Goal: Answer question/provide support

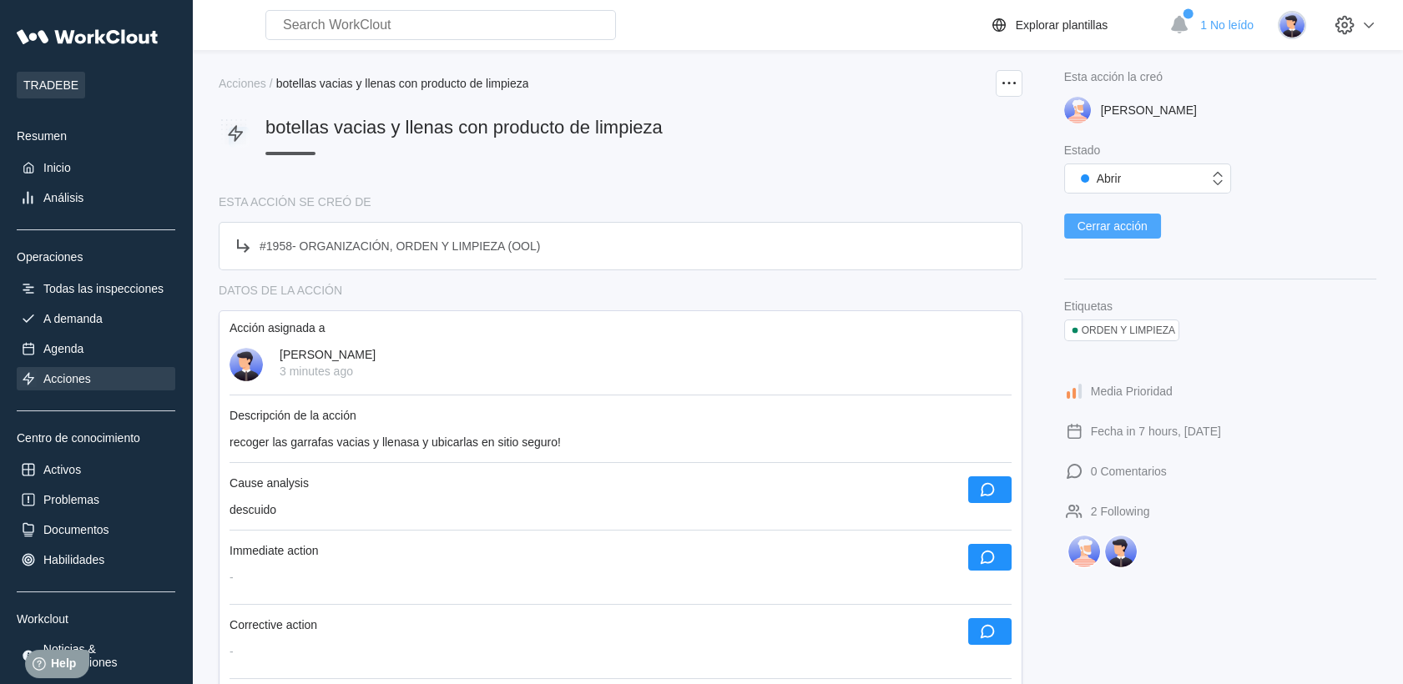
click at [1145, 229] on span "Cerrar acción" at bounding box center [1112, 226] width 70 height 12
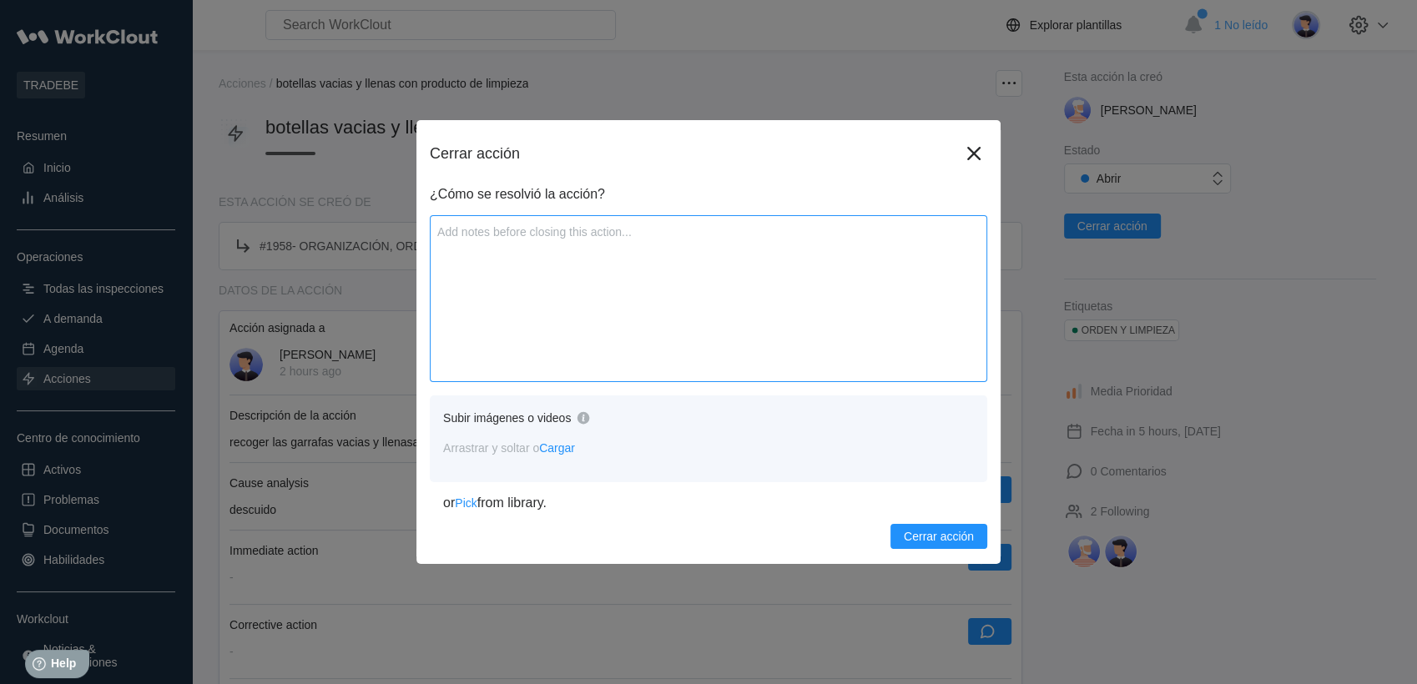
click at [547, 266] on textarea at bounding box center [708, 298] width 557 height 167
type textarea "S"
type textarea "x"
type textarea "Se"
type textarea "x"
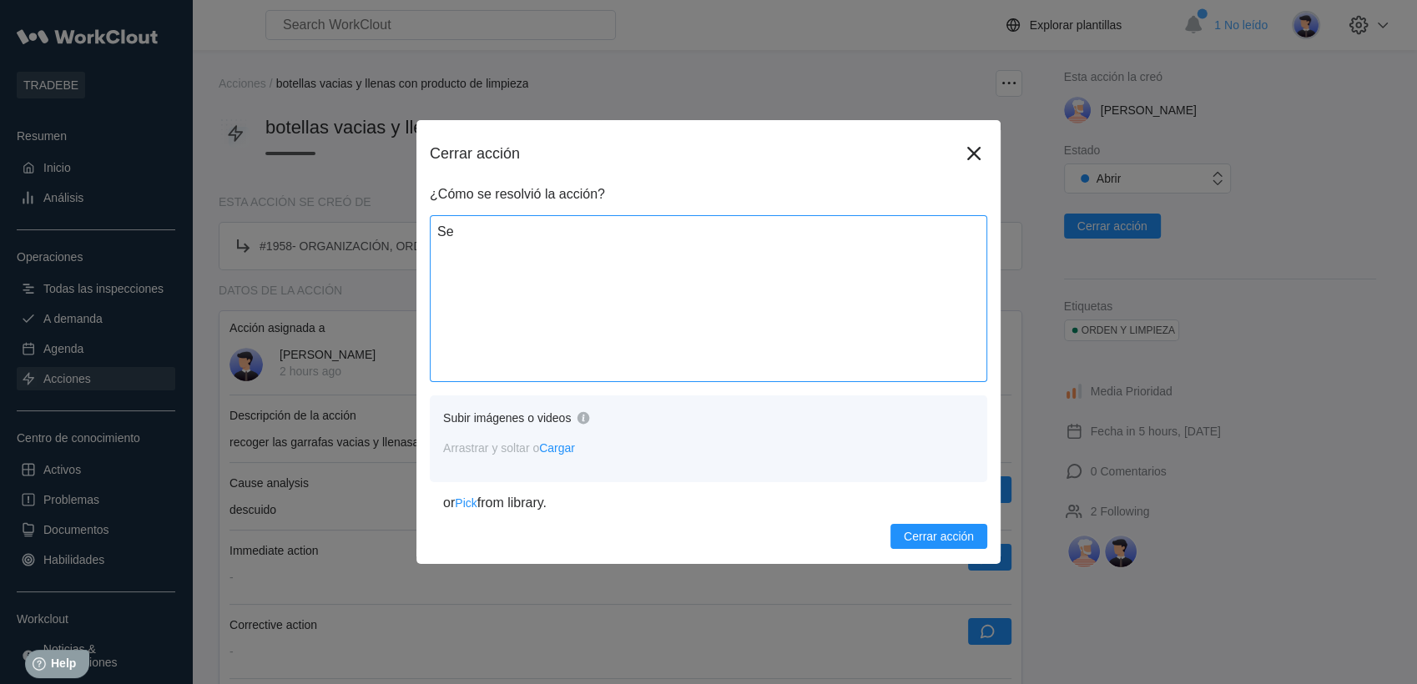
type textarea "Se"
type textarea "x"
type textarea "Se r"
type textarea "x"
type textarea "Se re"
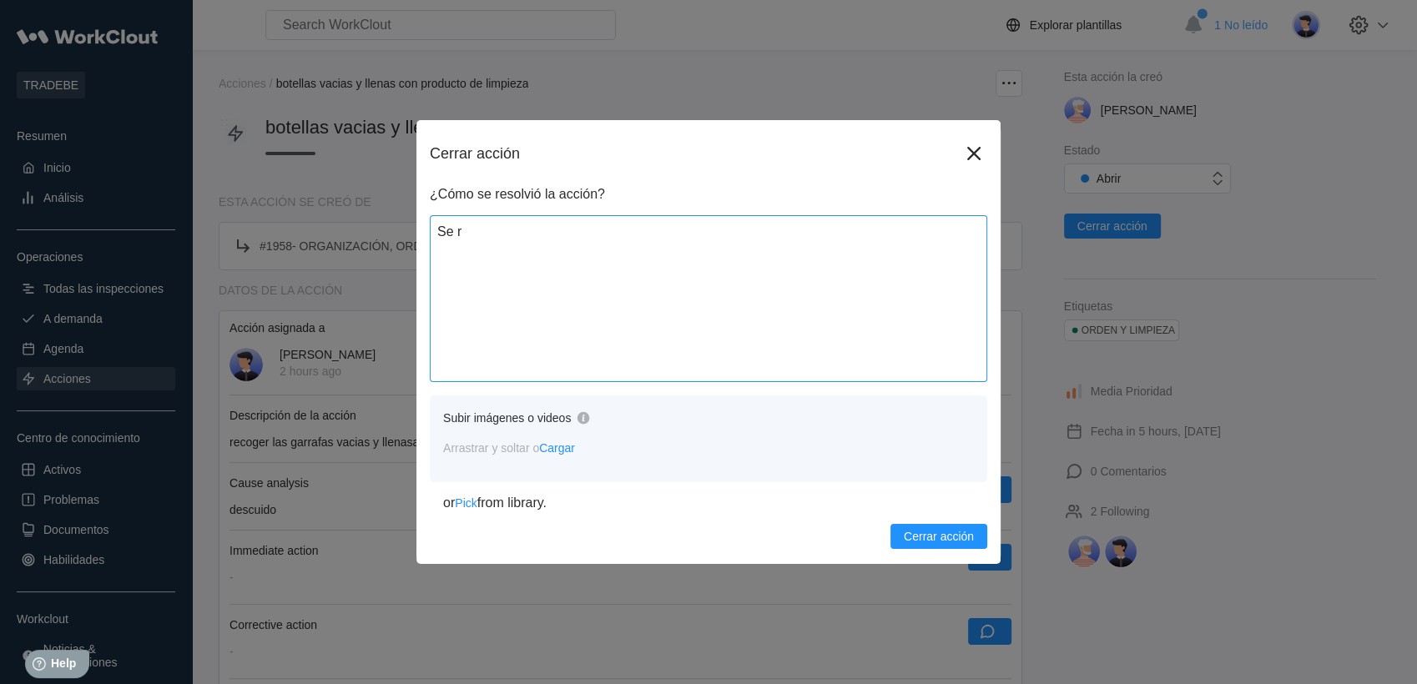
type textarea "x"
type textarea "Se rec"
type textarea "x"
type textarea "Se reco"
type textarea "x"
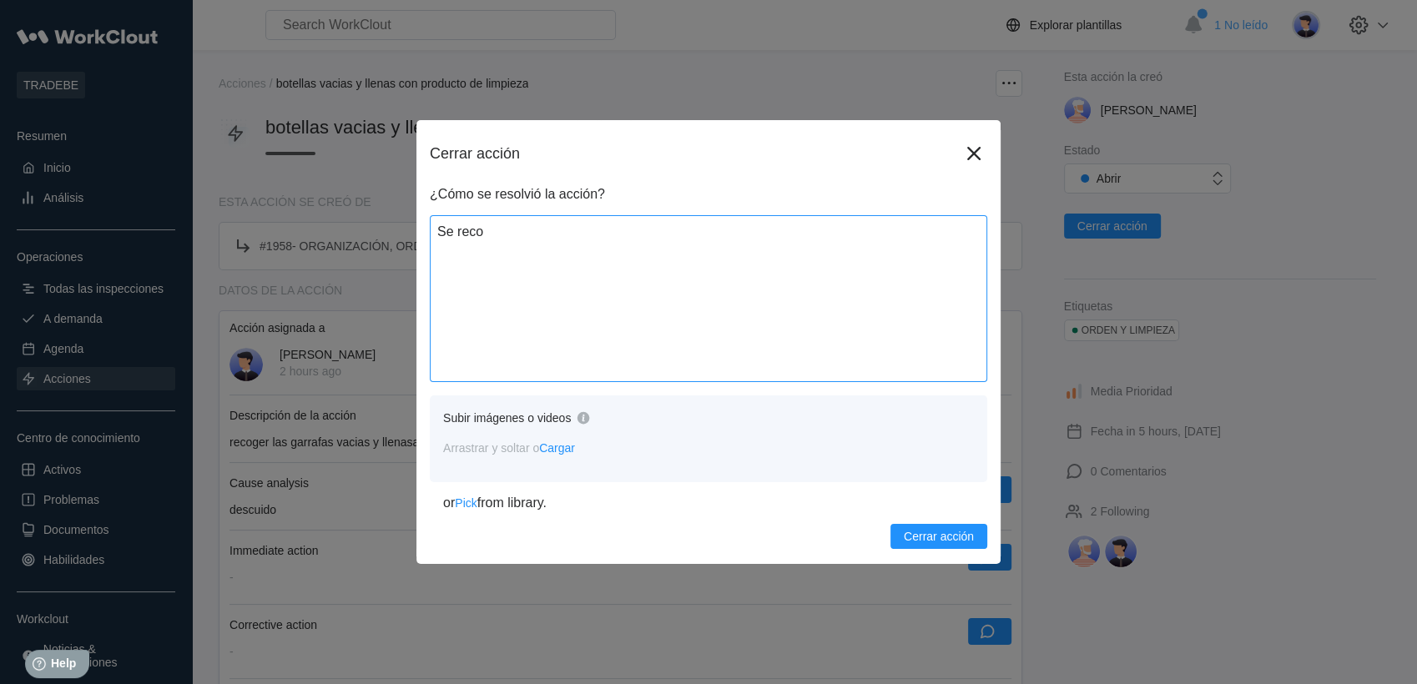
type textarea "Se recog"
type textarea "x"
type textarea "Se recoge"
type textarea "x"
type textarea "Se recoge"
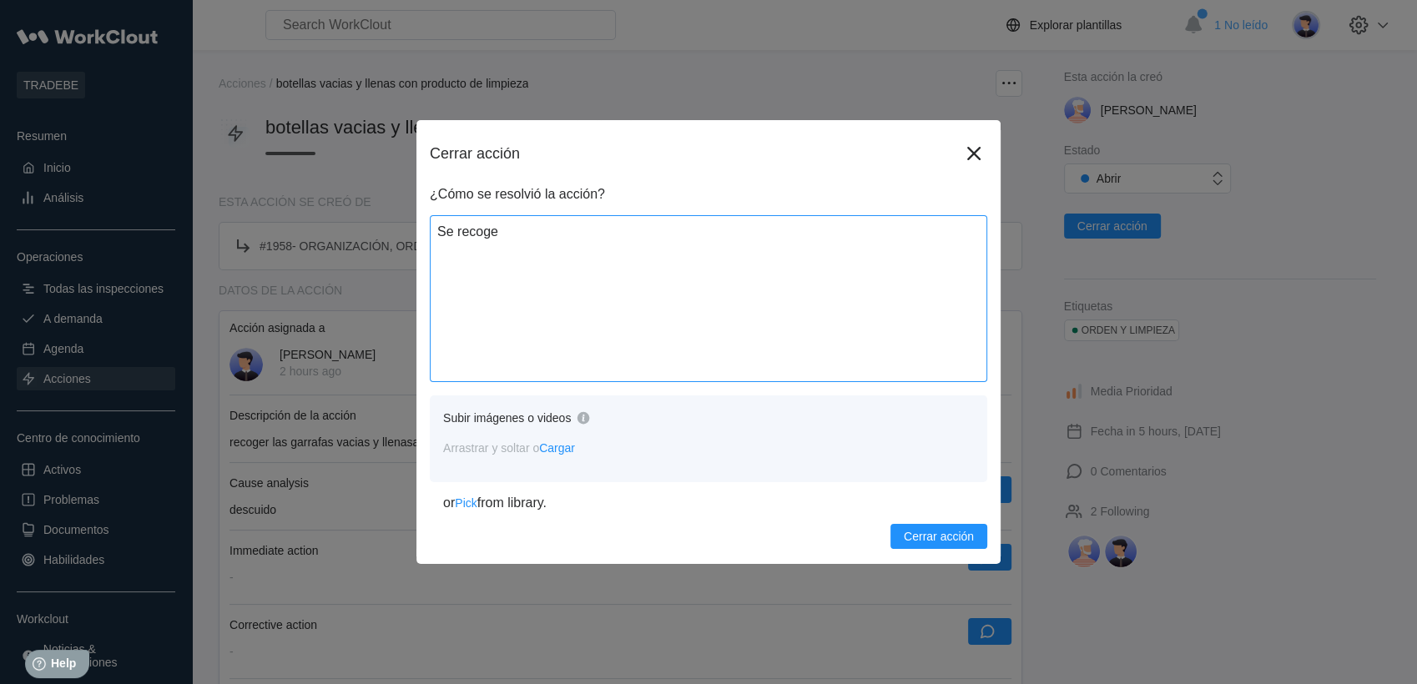
type textarea "x"
type textarea "Se recoge l"
type textarea "x"
type textarea "Se recoge lo"
type textarea "x"
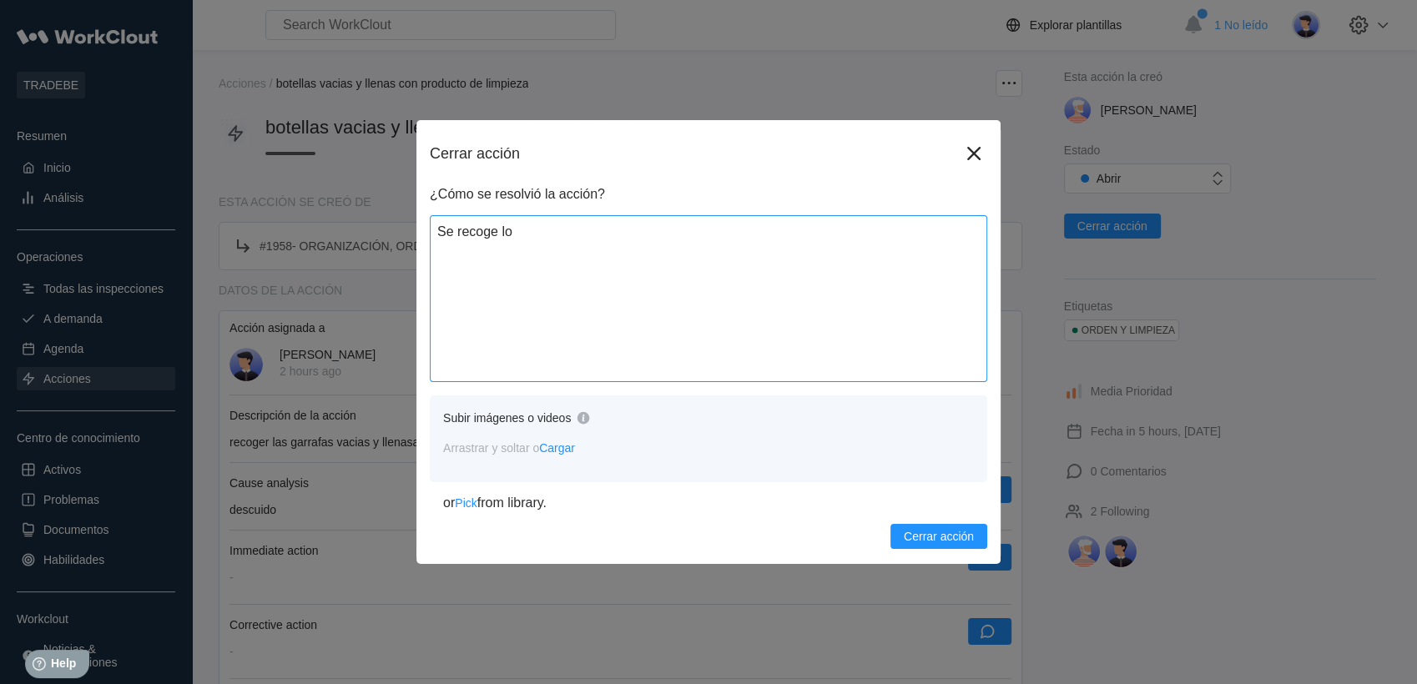
type textarea "Se recoge lo"
type textarea "x"
type textarea "Se recoge lo u"
type textarea "x"
type textarea "Se recoge lo"
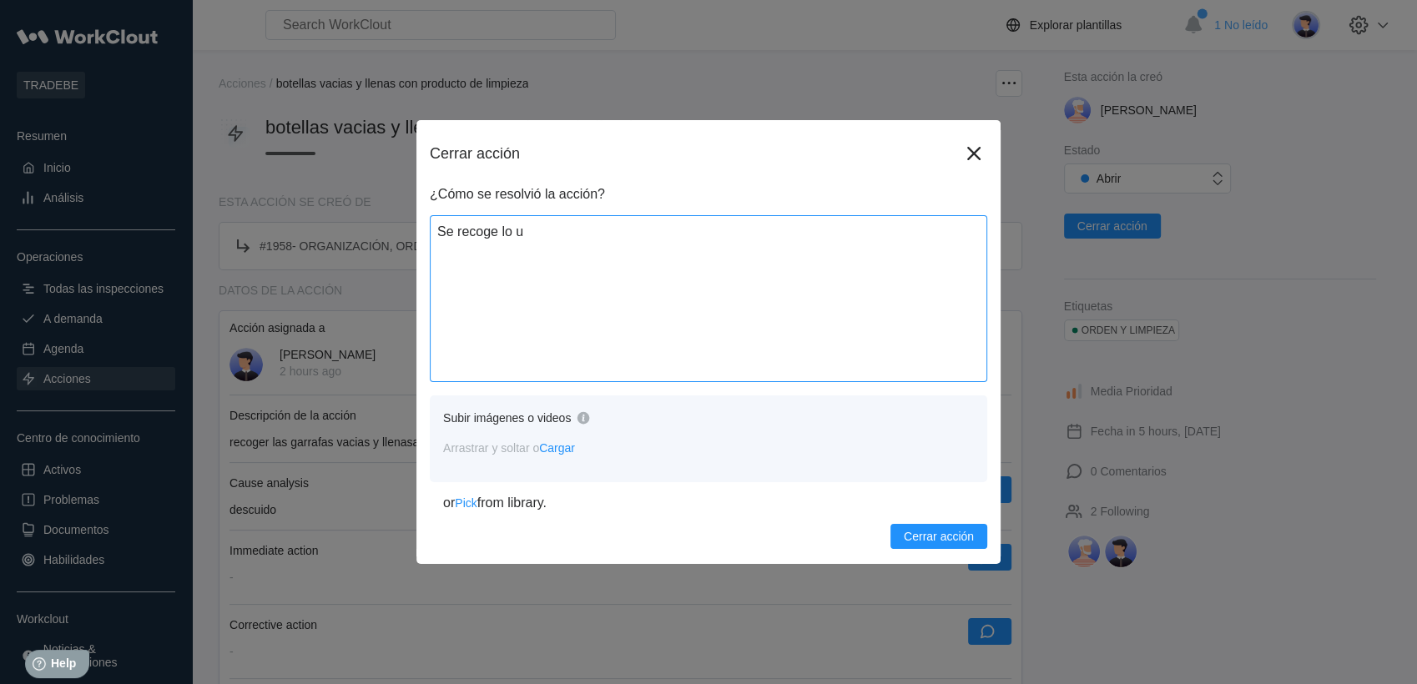
type textarea "x"
type textarea "Se recoge lo q"
type textarea "x"
type textarea "Se recoge lo"
type textarea "x"
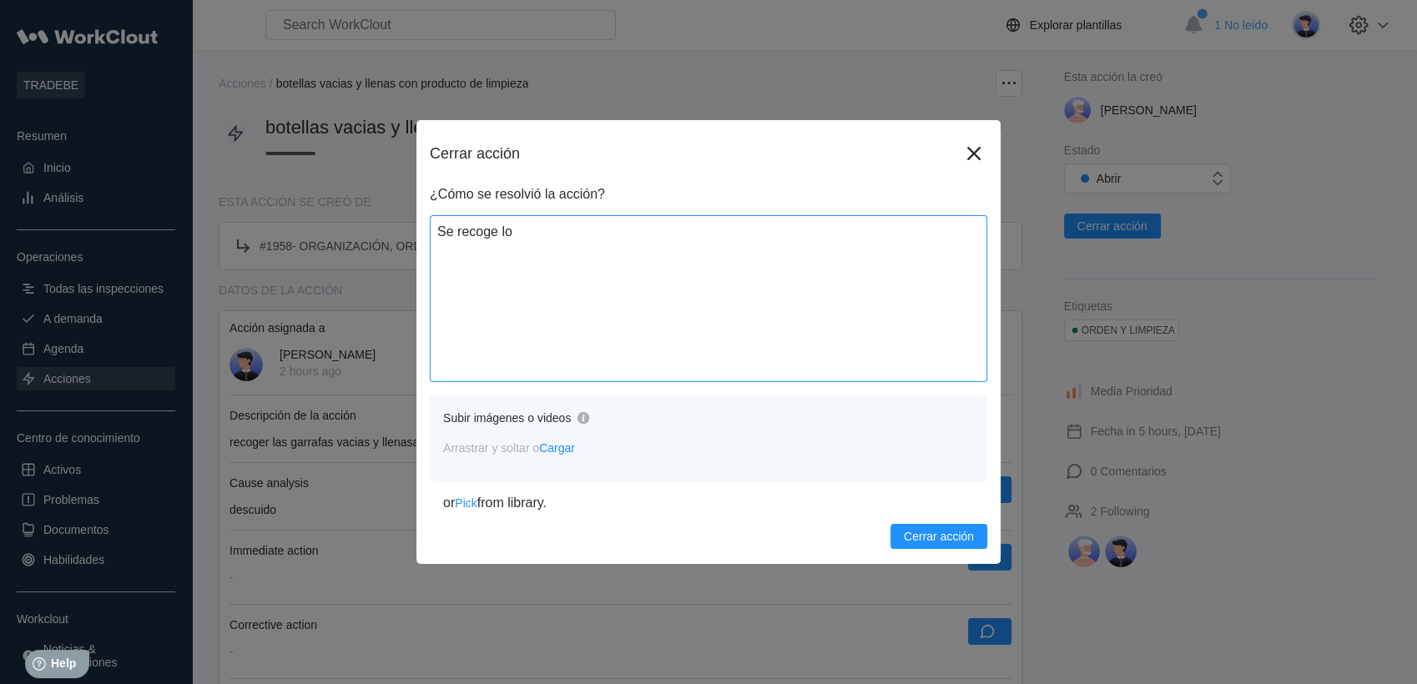
type textarea "Se recoge lo"
type textarea "x"
type textarea "Se recoge l"
type textarea "x"
type textarea "Se recoge"
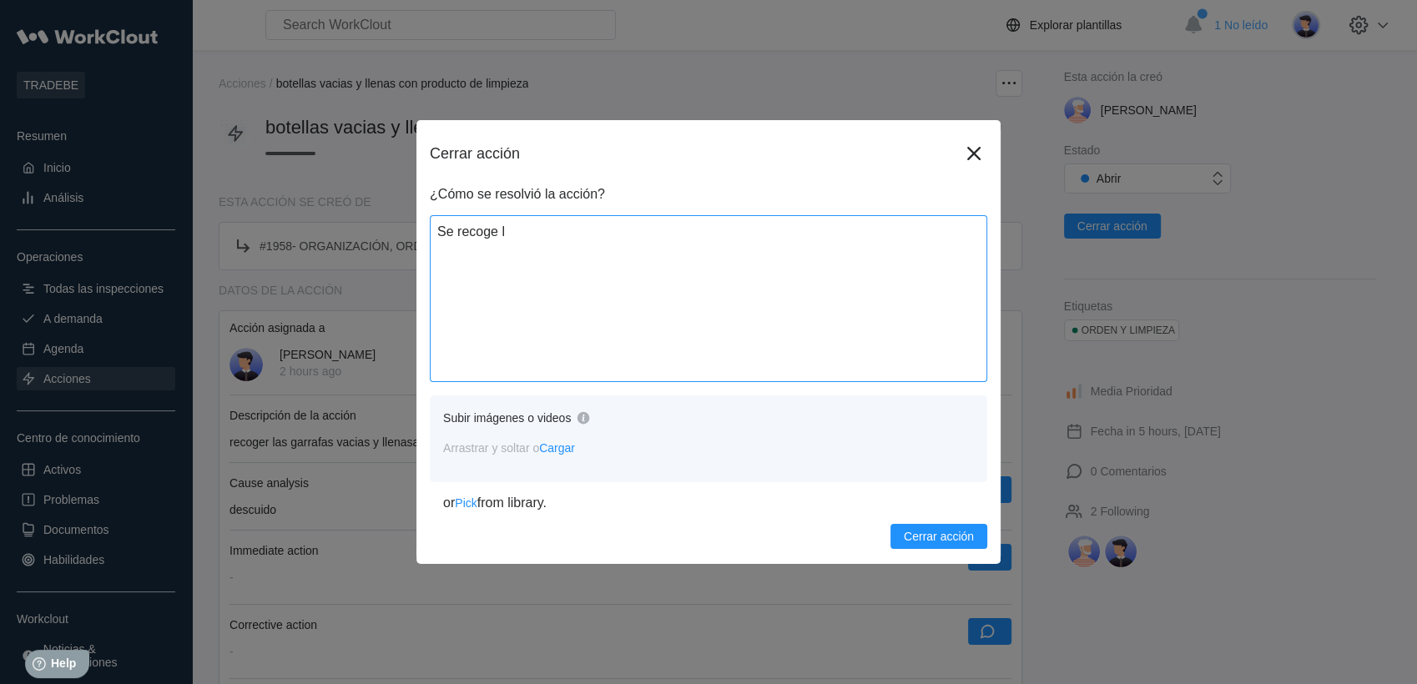
type textarea "x"
type textarea "Se recoge"
type textarea "x"
type textarea "Se recogen"
type textarea "x"
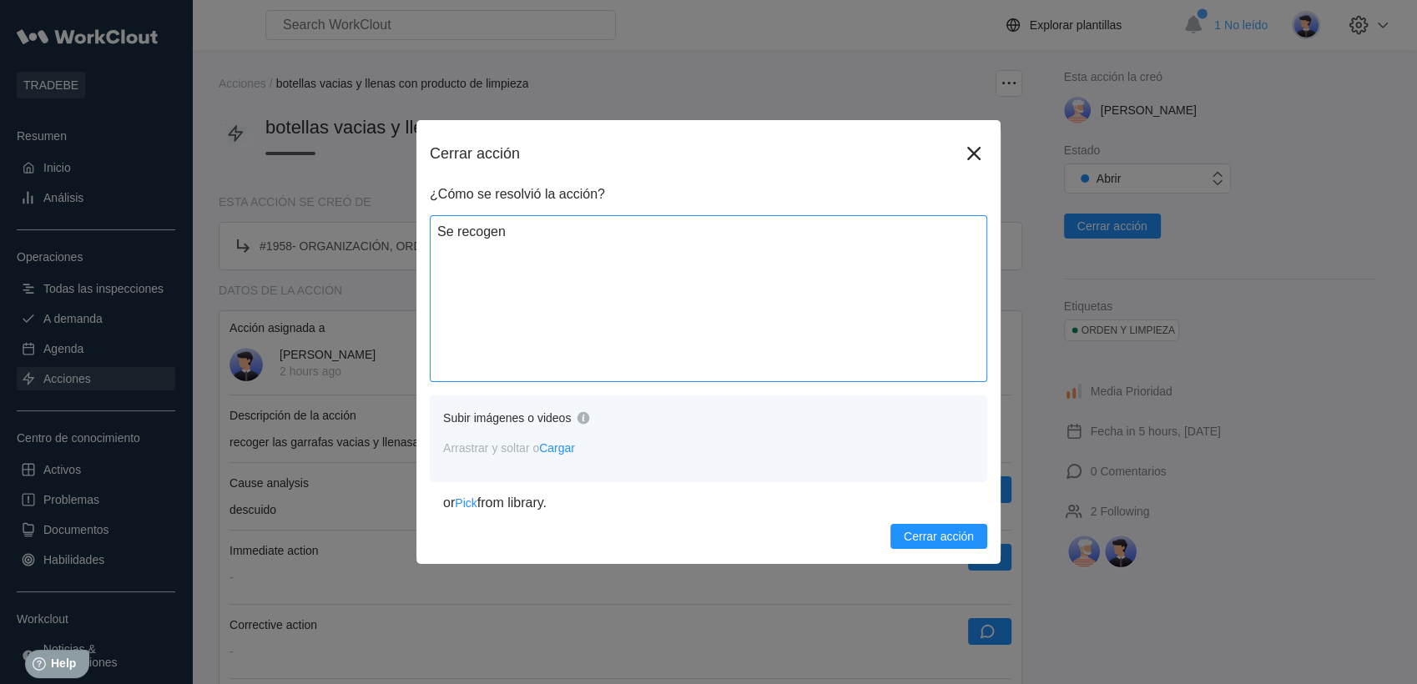
type textarea "Se recogen"
type textarea "x"
type textarea "Se recogen l"
type textarea "x"
type textarea "Se recogen la"
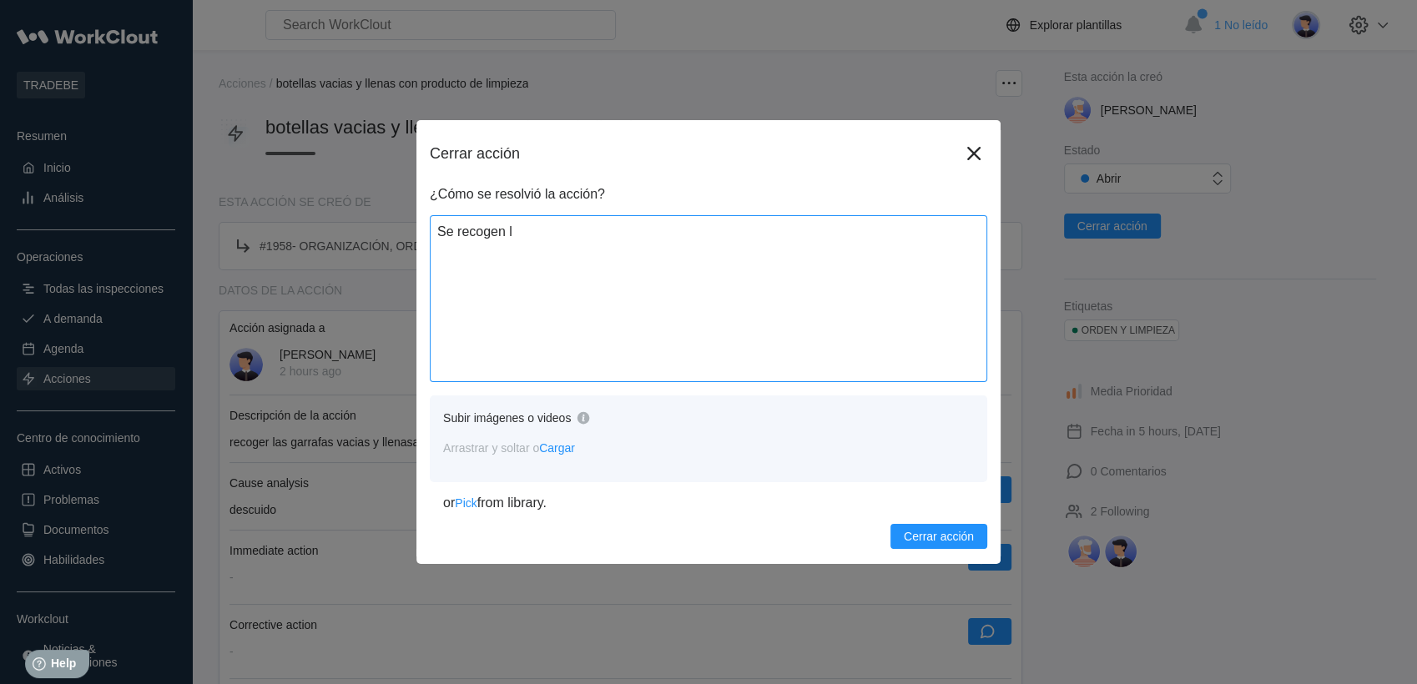
type textarea "x"
type textarea "Se recogen las"
type textarea "x"
type textarea "Se recogen las"
type textarea "x"
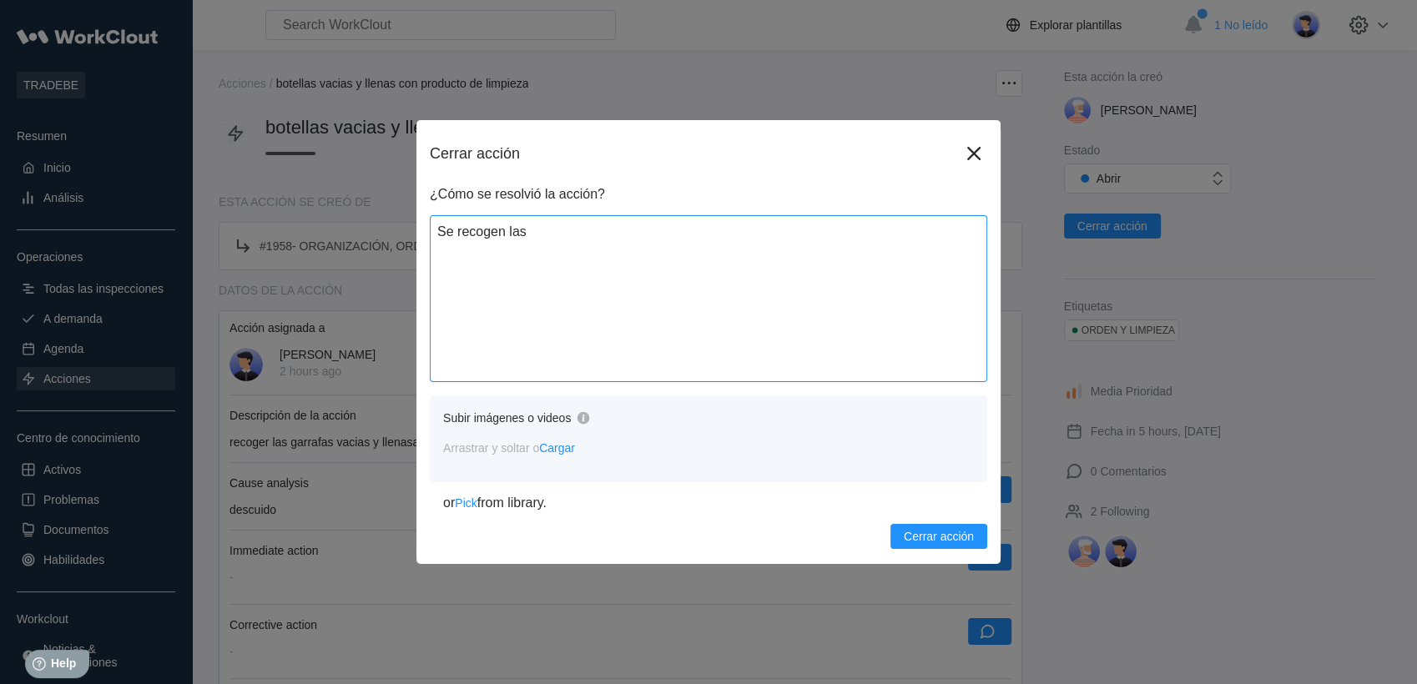
type textarea "Se recogen las g"
type textarea "x"
type textarea "Se recogen las ga"
type textarea "x"
type textarea "Se recogen las gar"
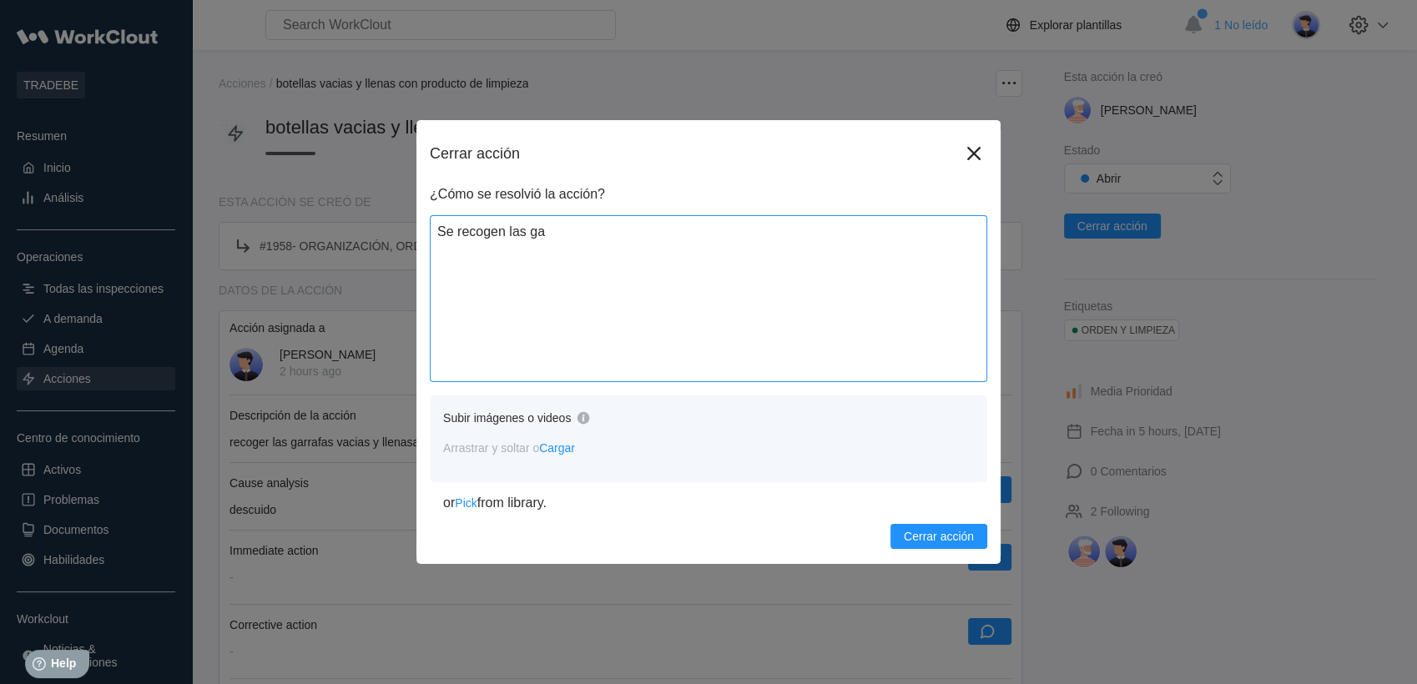
type textarea "x"
type textarea "Se recogen las garr"
type textarea "x"
type textarea "Se recogen las garra"
type textarea "x"
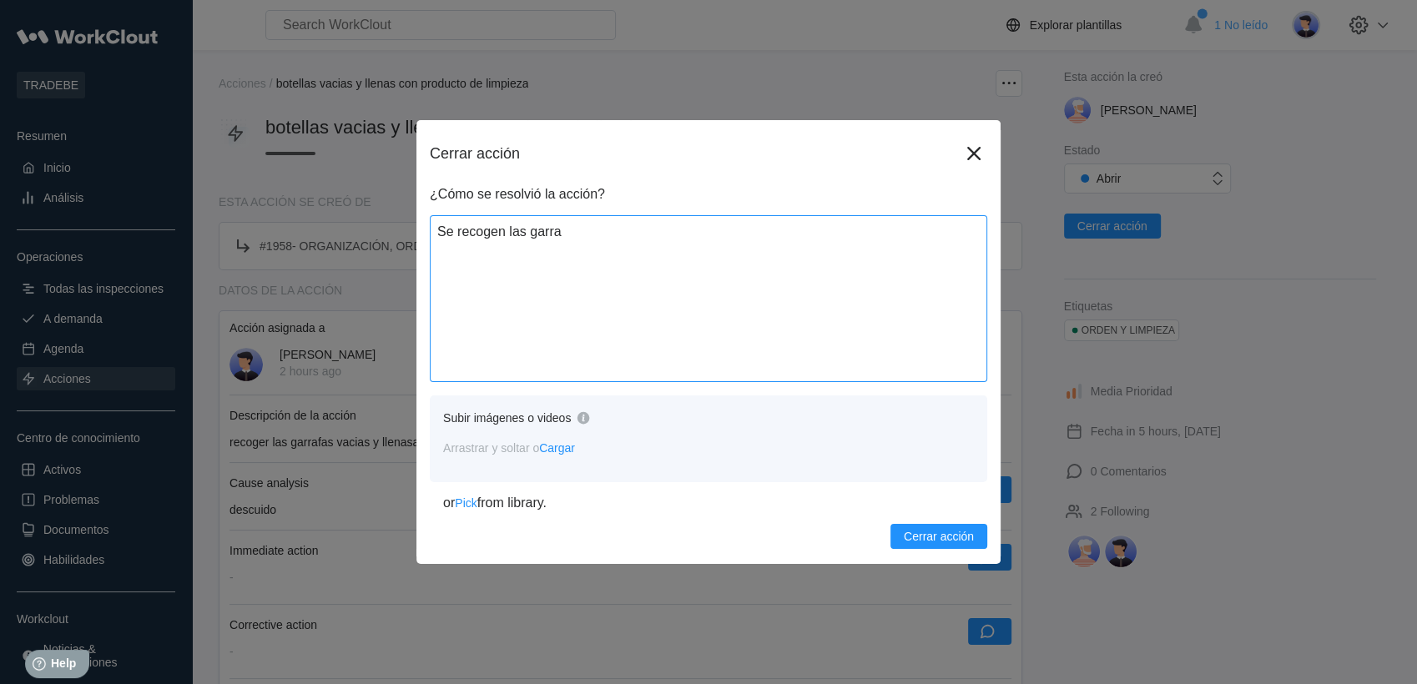
type textarea "Se recogen las [PERSON_NAME]"
type textarea "x"
type textarea "Se recogen las garrada"
type textarea "x"
type textarea "Se recogen las garradas"
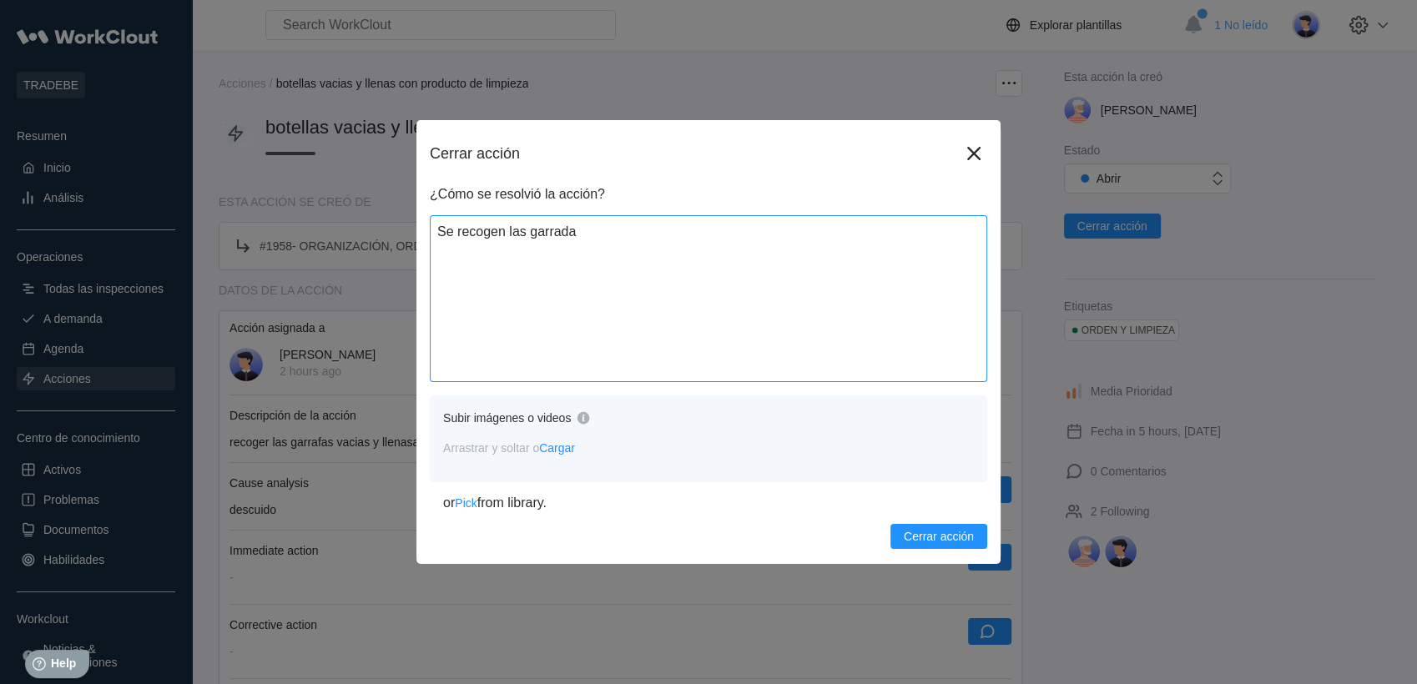
type textarea "x"
type textarea "Se recogen las garrada"
type textarea "x"
type textarea "Se recogen las [PERSON_NAME]"
type textarea "x"
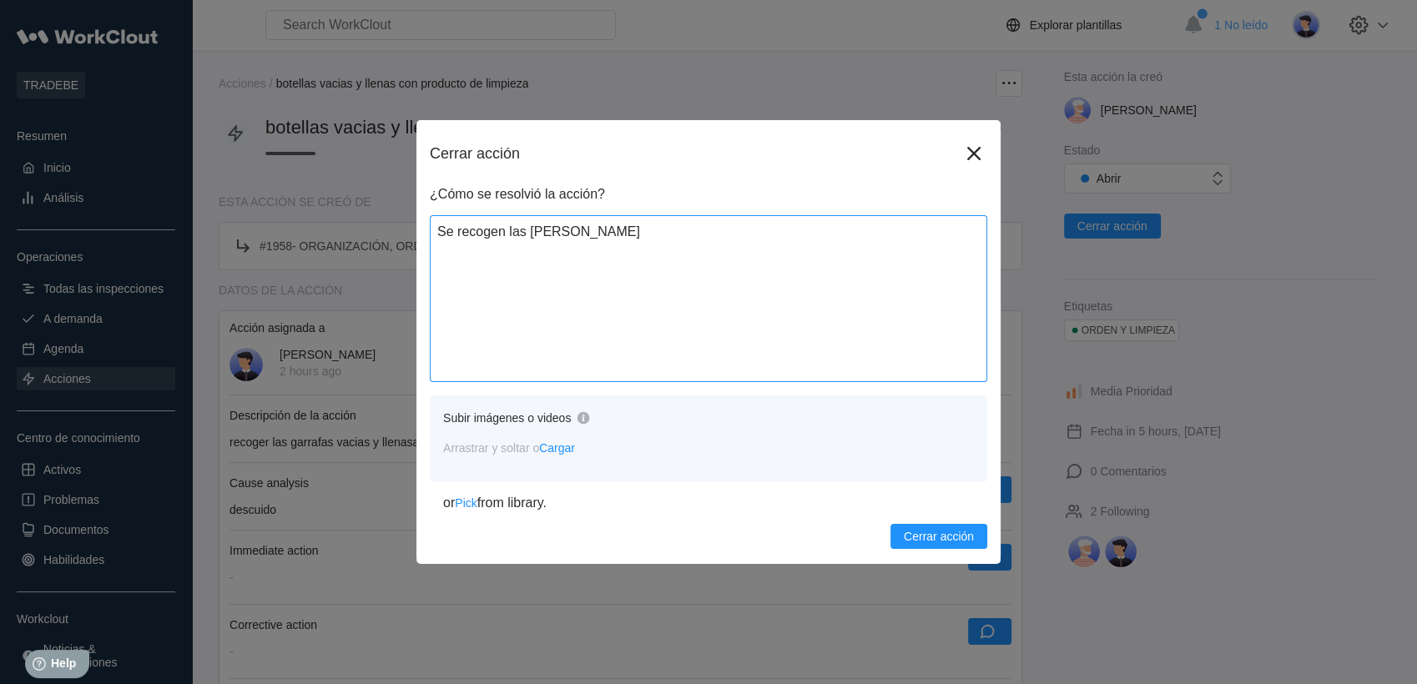
type textarea "Se recogen las garra"
type textarea "x"
type textarea "Se recogen las garraf"
type textarea "x"
type textarea "Se recogen las garrafa"
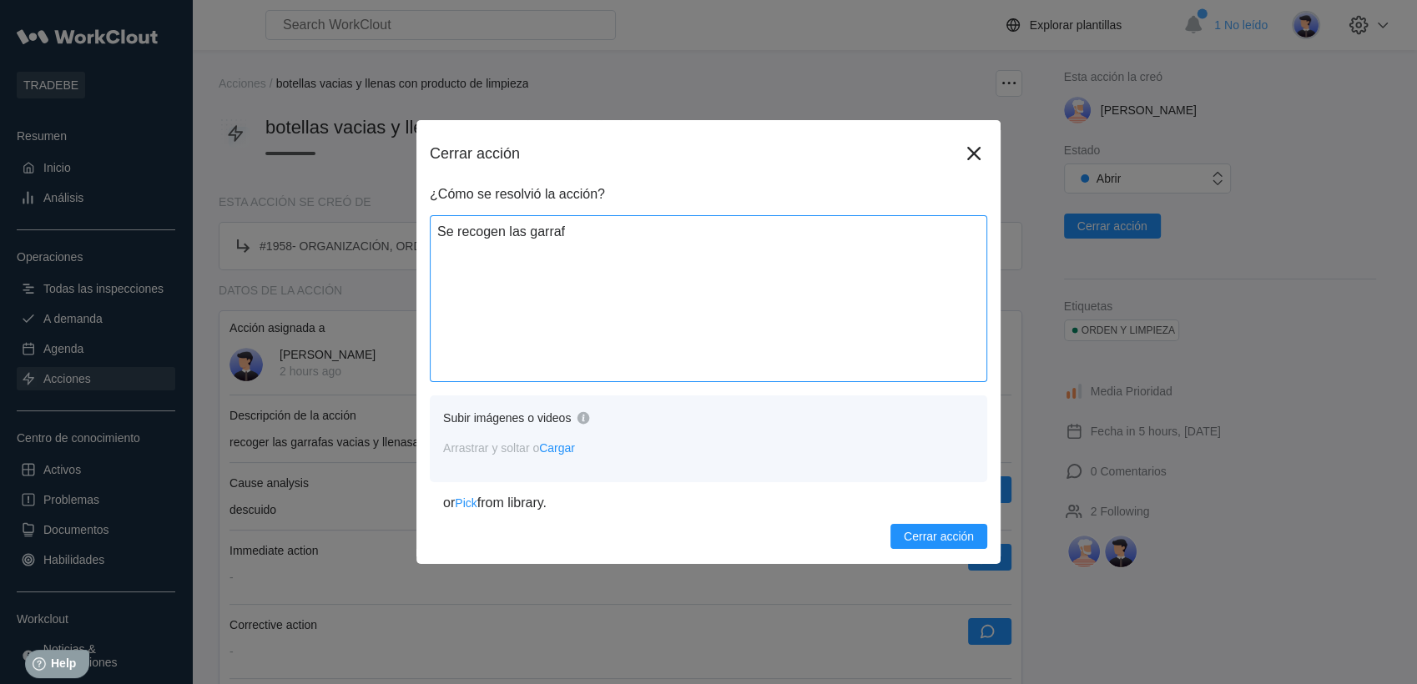
type textarea "x"
type textarea "Se recogen las garrafas"
type textarea "x"
type textarea "Se recogen las garrafas"
type textarea "x"
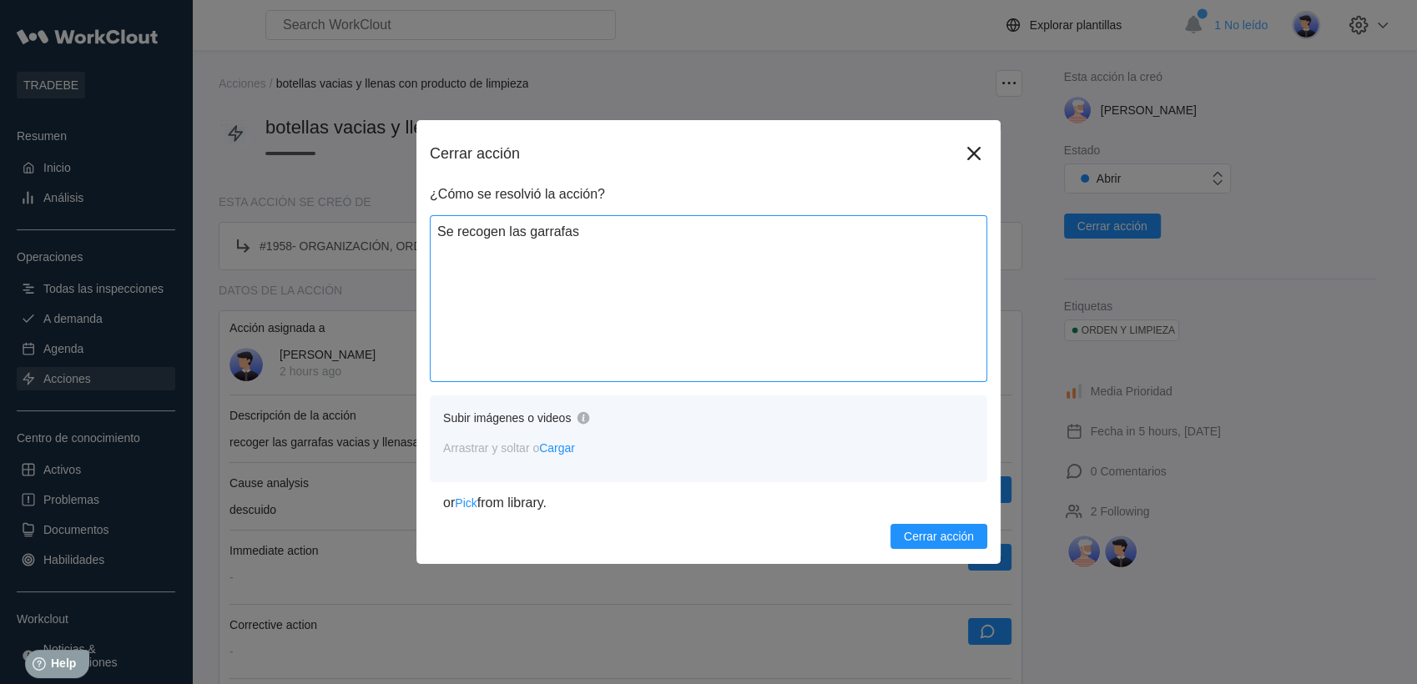
type textarea "Se recogen las garrafas y"
type textarea "x"
type textarea "Se recogen las garrafas y"
type textarea "x"
type textarea "Se recogen las garrafas y s"
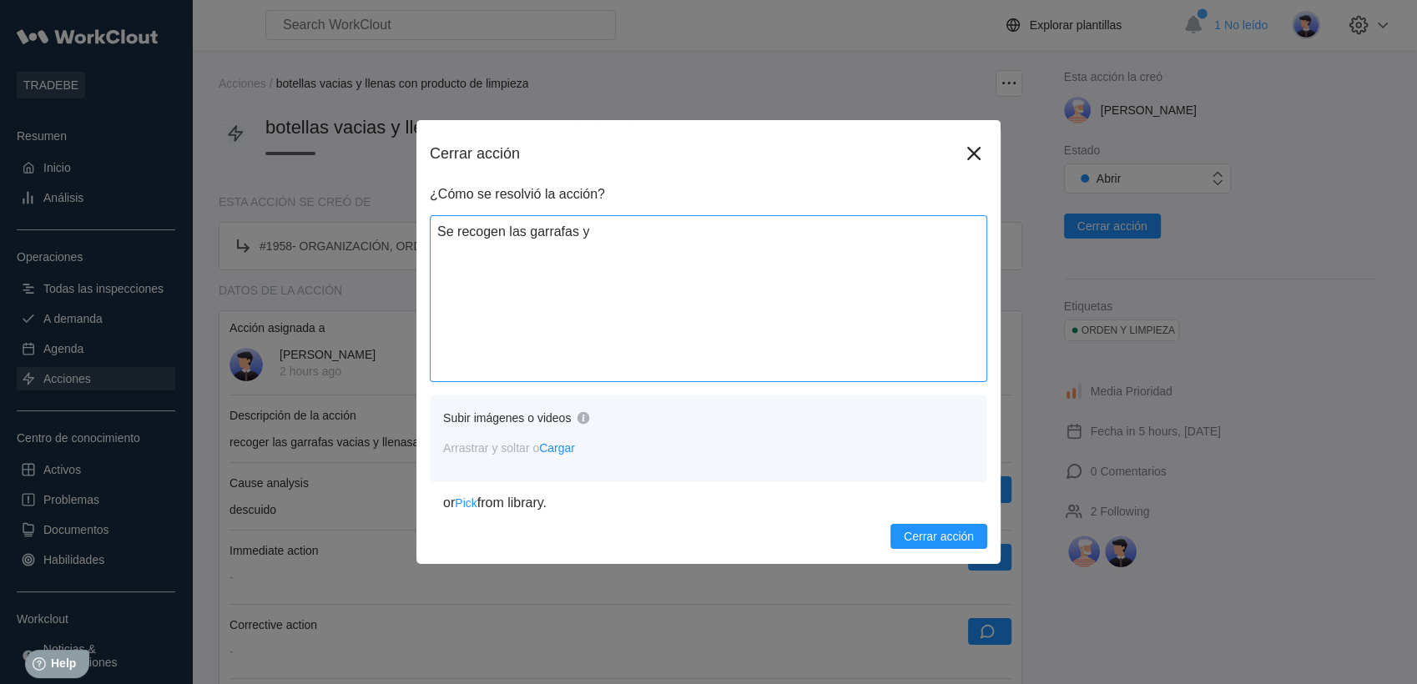
type textarea "x"
type textarea "Se recogen las garrafas y s"
type textarea "x"
type textarea "Se recogen las garrafas y s e"
type textarea "x"
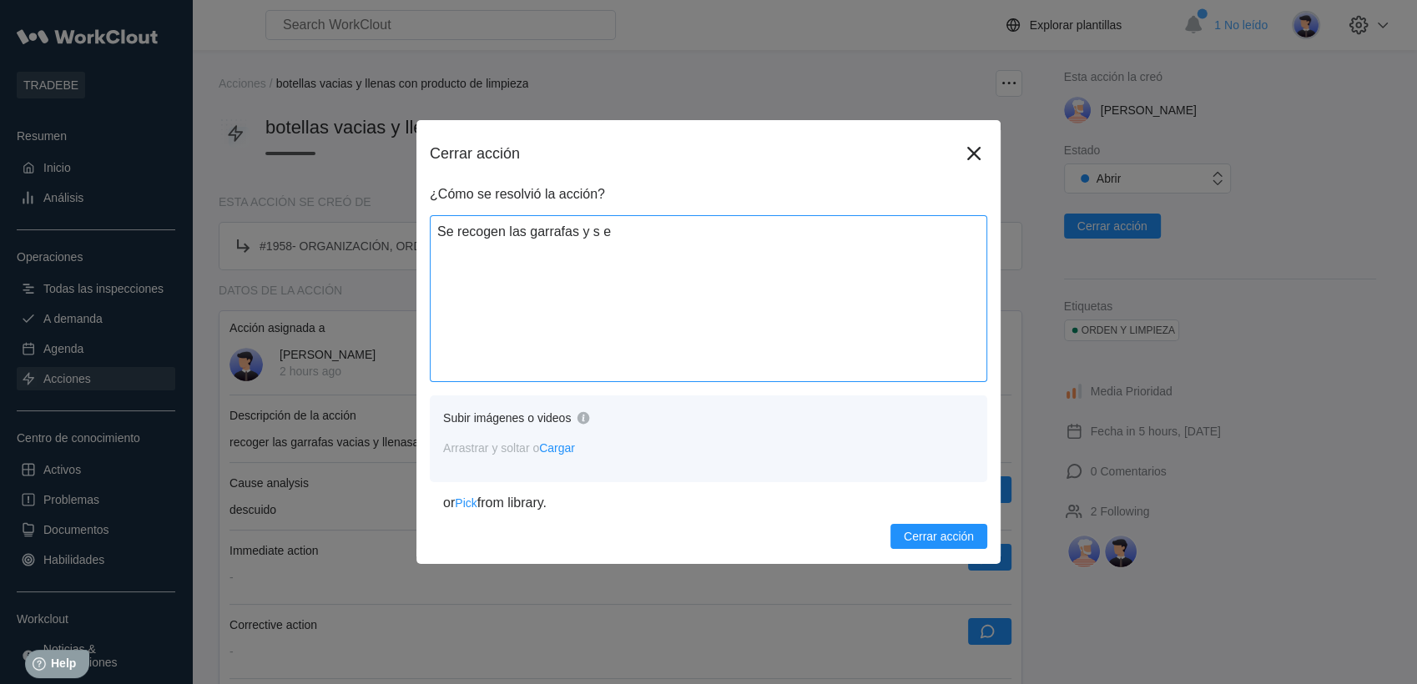
type textarea "Se recogen las garrafas y s"
type textarea "x"
type textarea "Se recogen las garrafas y s"
type textarea "x"
type textarea "Se recogen las garrafas y se"
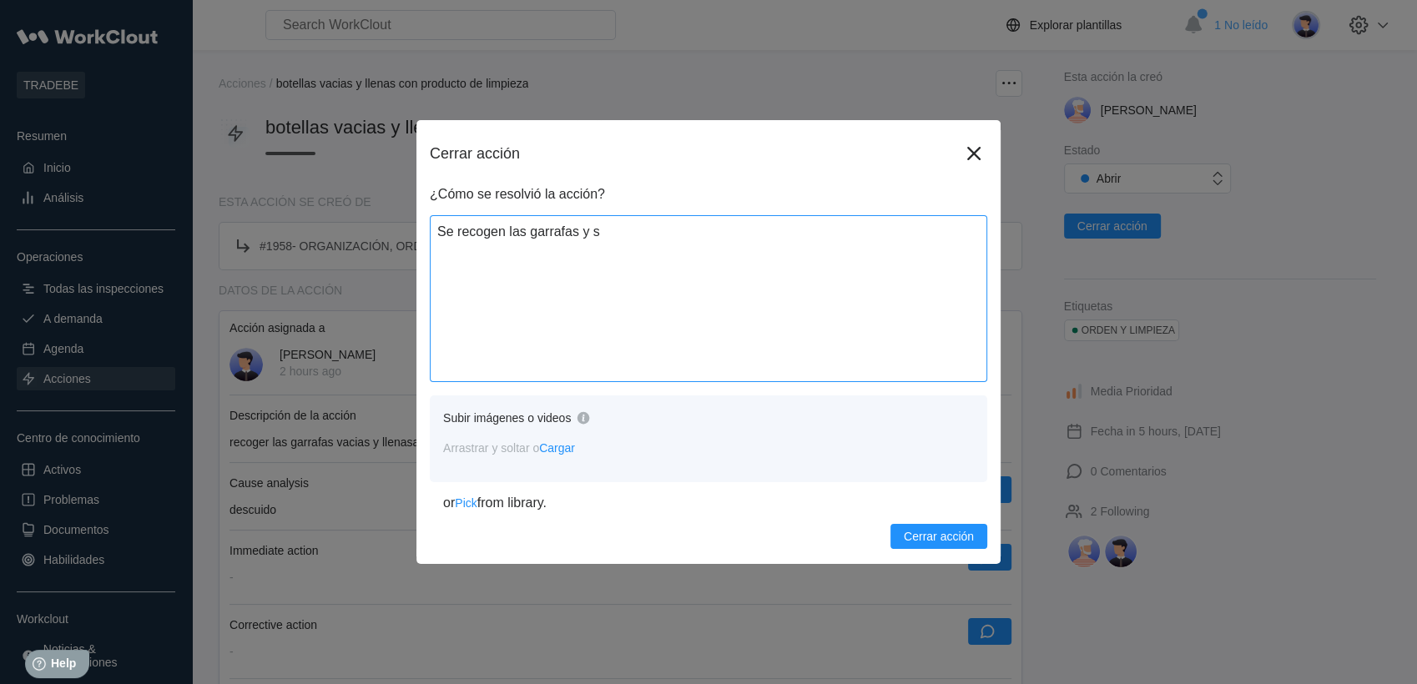
type textarea "x"
type textarea "Se recogen las garrafas y se"
type textarea "x"
type textarea "Se recogen las garrafas y se l"
type textarea "x"
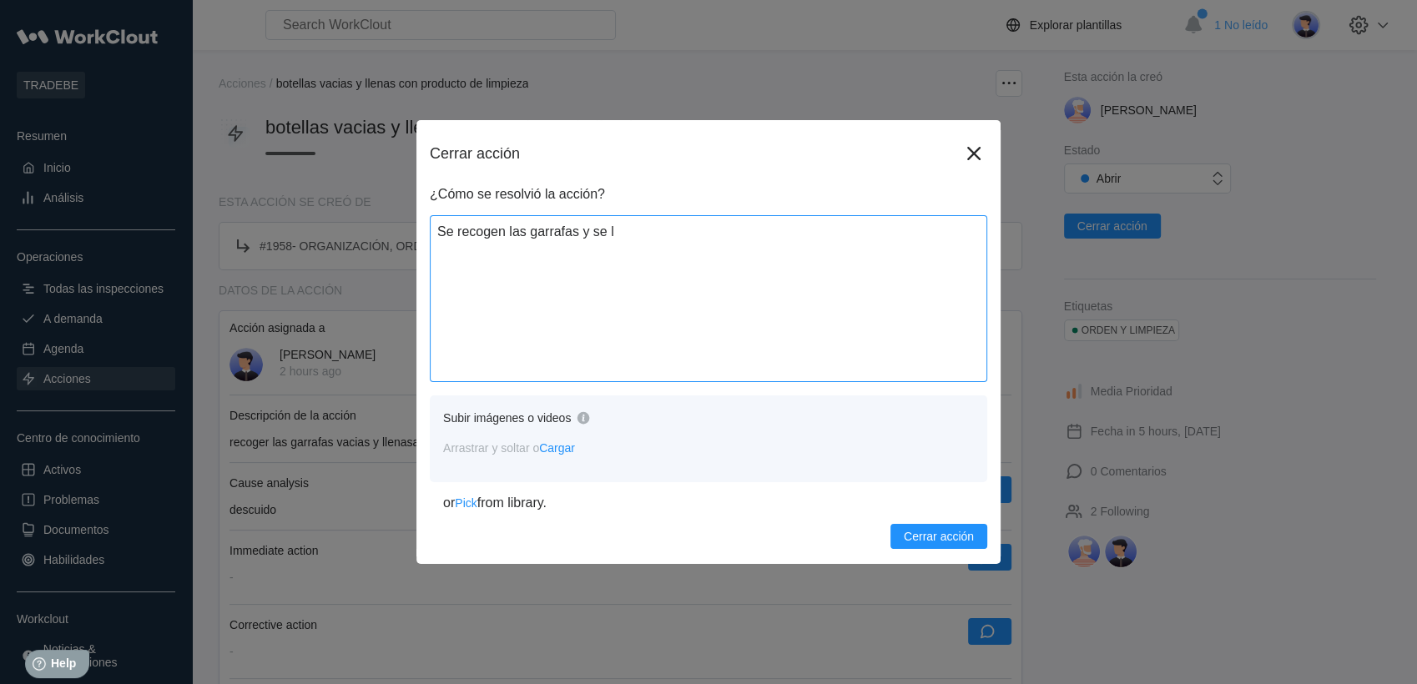
type textarea "Se recogen las garrafas y se ll"
type textarea "x"
type textarea "Se recogen las garrafas y se lle"
type textarea "x"
type textarea "Se recogen las garrafas y se llev"
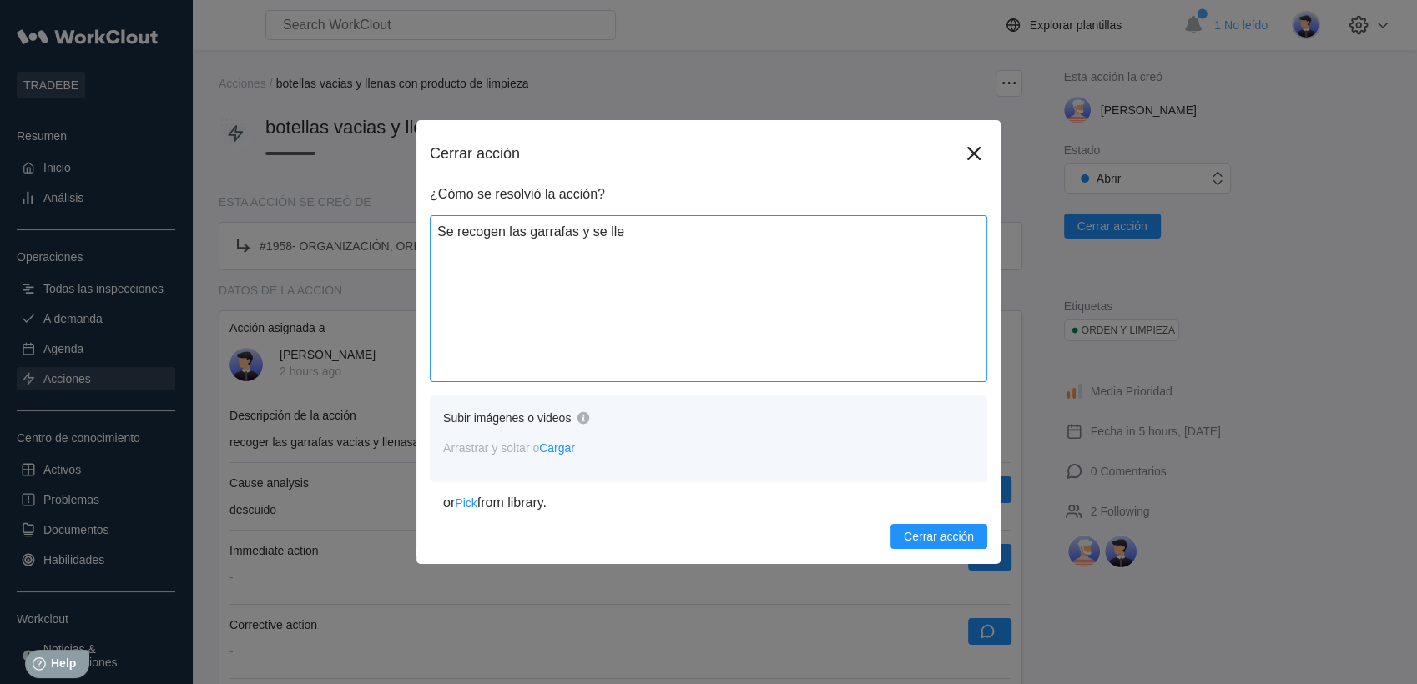
type textarea "x"
type textarea "Se recogen las garrafas y se lleva"
type textarea "x"
type textarea "Se recogen las garrafas y se llevan"
type textarea "x"
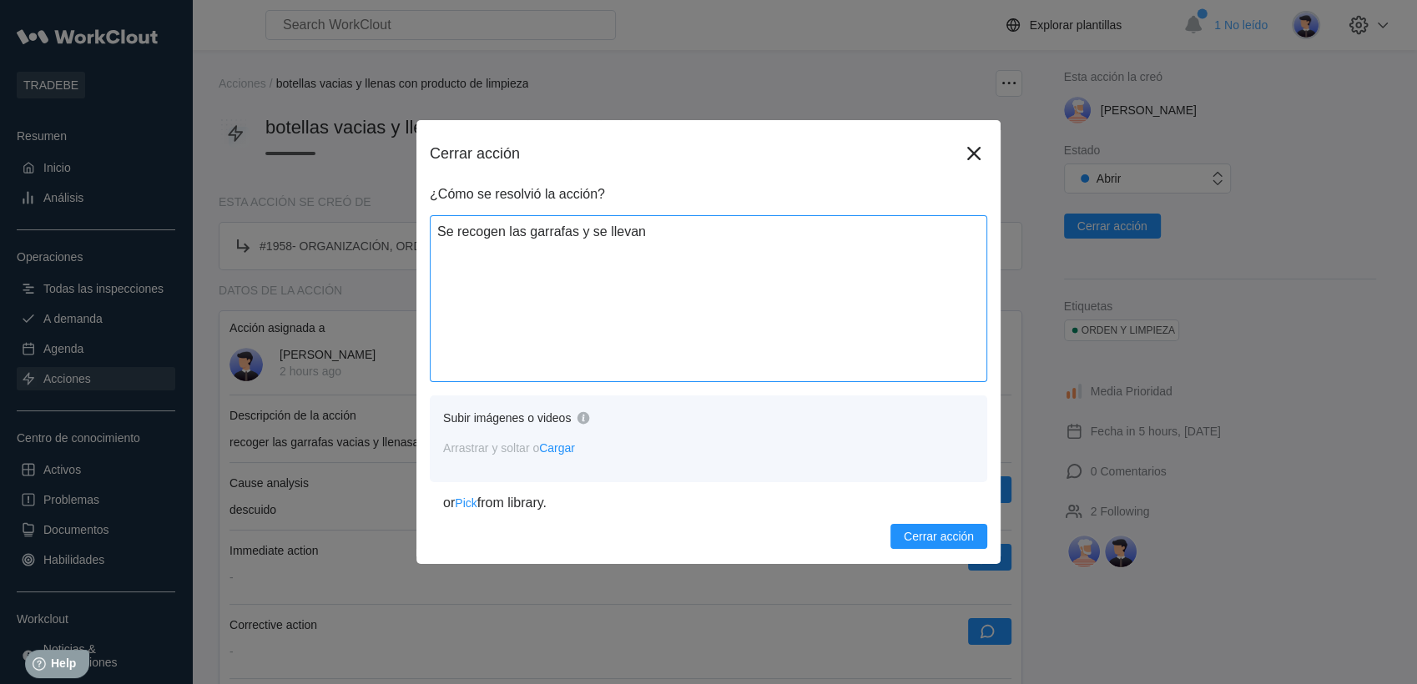
type textarea "Se recogen las garrafas y se llevan"
type textarea "x"
type textarea "Se recogen las garrafas y se llevan a"
type textarea "x"
type textarea "Se recogen las garrafas y se llevan a"
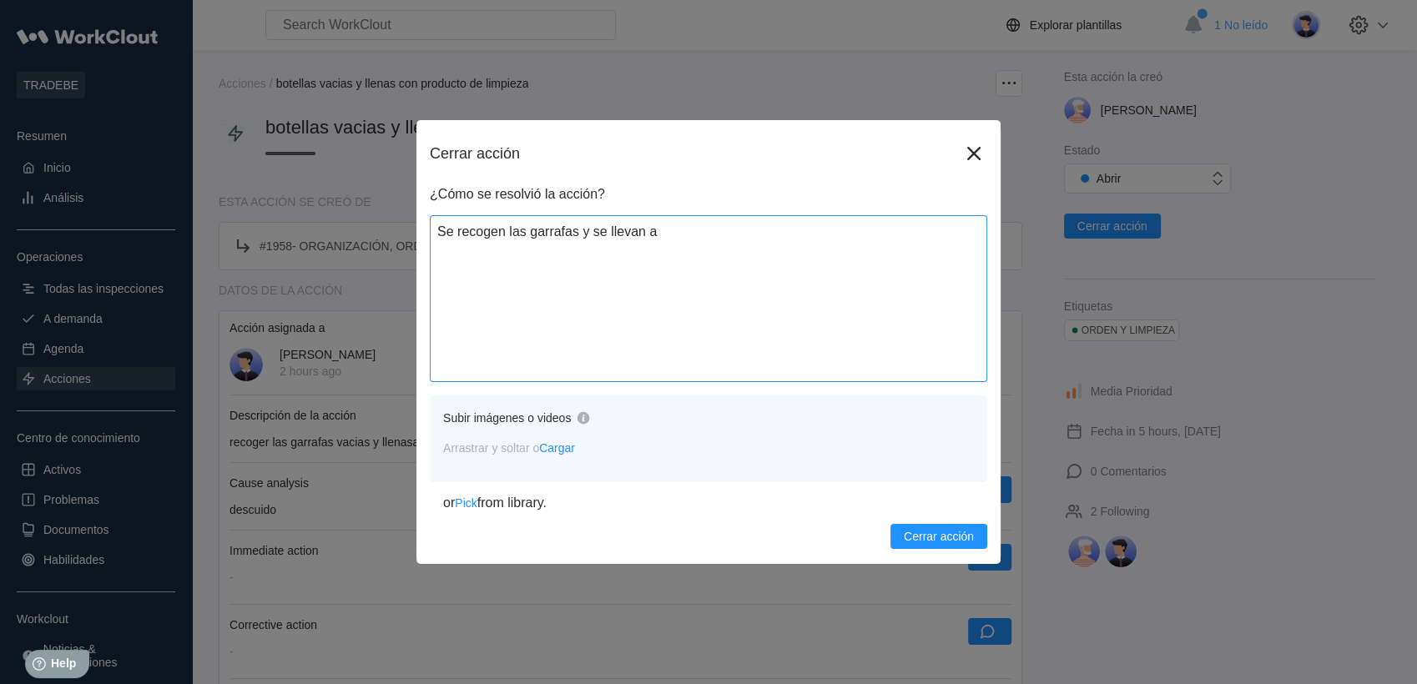
type textarea "x"
type textarea "Se recogen las garrafas y se llevan a l"
type textarea "x"
type textarea "Se recogen las garrafas y se llevan a la"
type textarea "x"
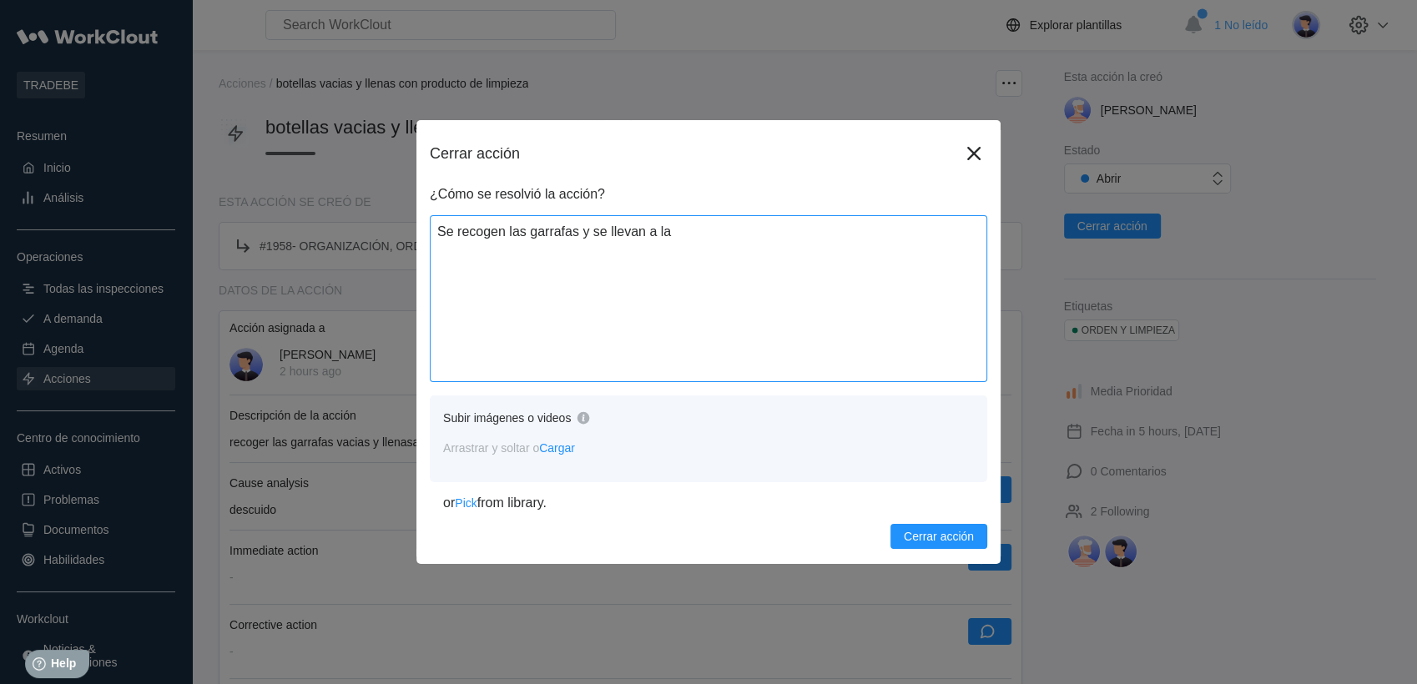
type textarea "Se recogen las garrafas y se llevan a l"
type textarea "x"
type textarea "Se recogen las garrafas y se llevan a"
type textarea "x"
type textarea "Se recogen las garrafas y se llevan a E"
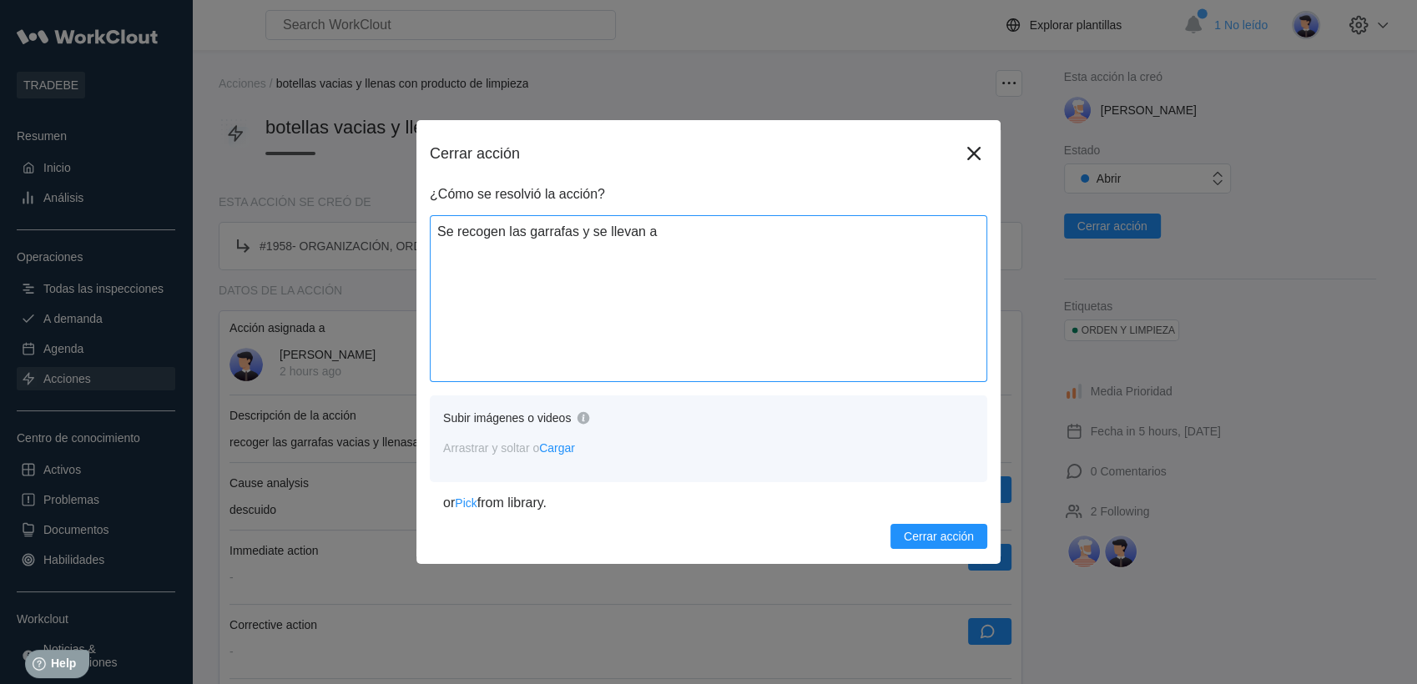
type textarea "x"
type textarea "Se recogen las garrafas y se llevan a E"
drag, startPoint x: 572, startPoint y: 129, endPoint x: 707, endPoint y: 139, distance: 135.6
click at [658, 132] on div "Cerrar acción ¿Cómo se resolvió la acción? Se recogen las garrafas y se llevan …" at bounding box center [708, 342] width 584 height 444
drag, startPoint x: 961, startPoint y: 153, endPoint x: 970, endPoint y: 154, distance: 8.5
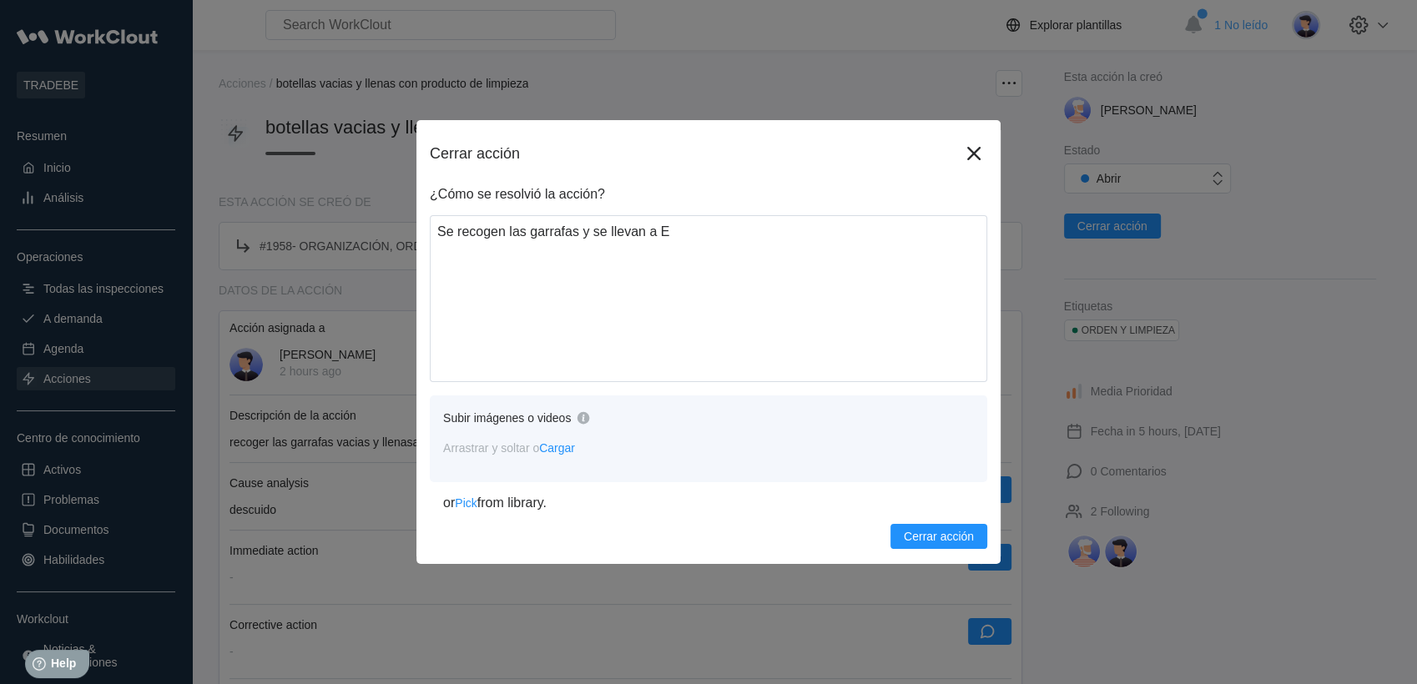
click at [963, 154] on icon at bounding box center [974, 153] width 27 height 27
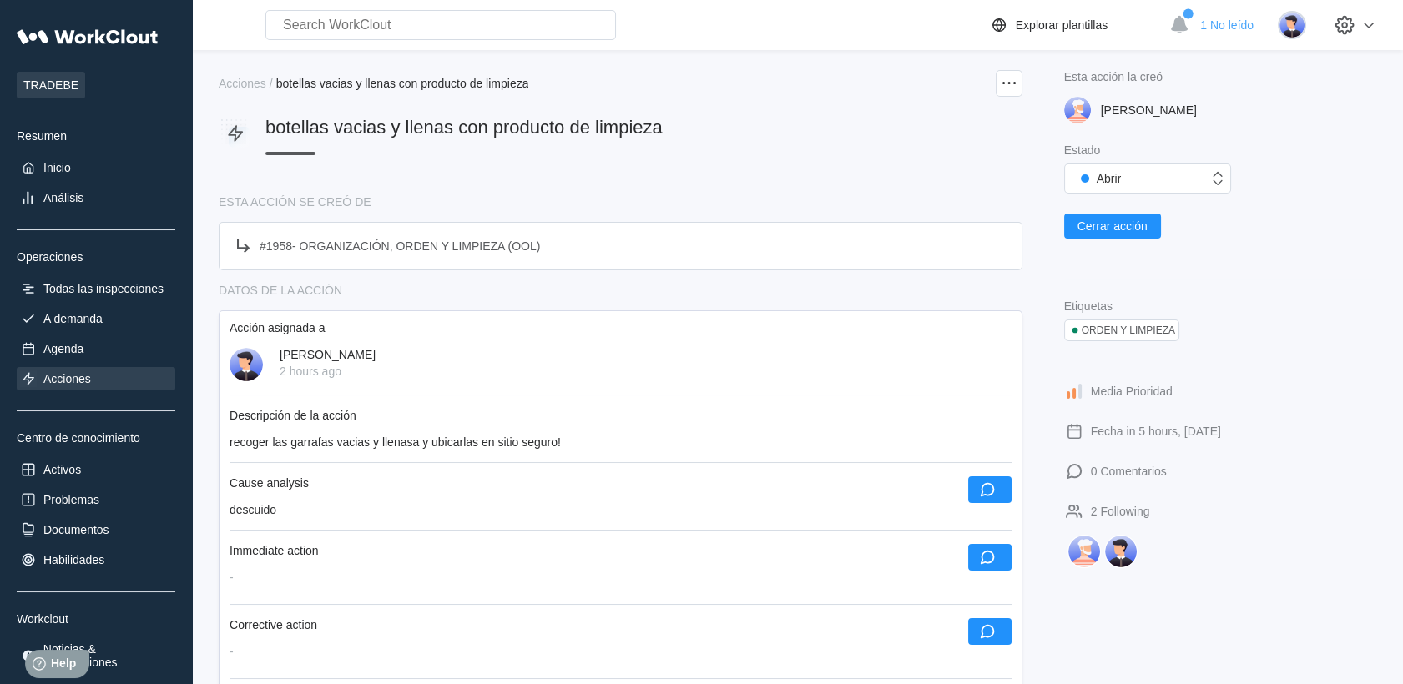
click at [970, 154] on div "botellas vacias y llenas con producto de limpieza" at bounding box center [621, 146] width 804 height 58
click at [1109, 224] on span "Cerrar acción" at bounding box center [1112, 226] width 70 height 12
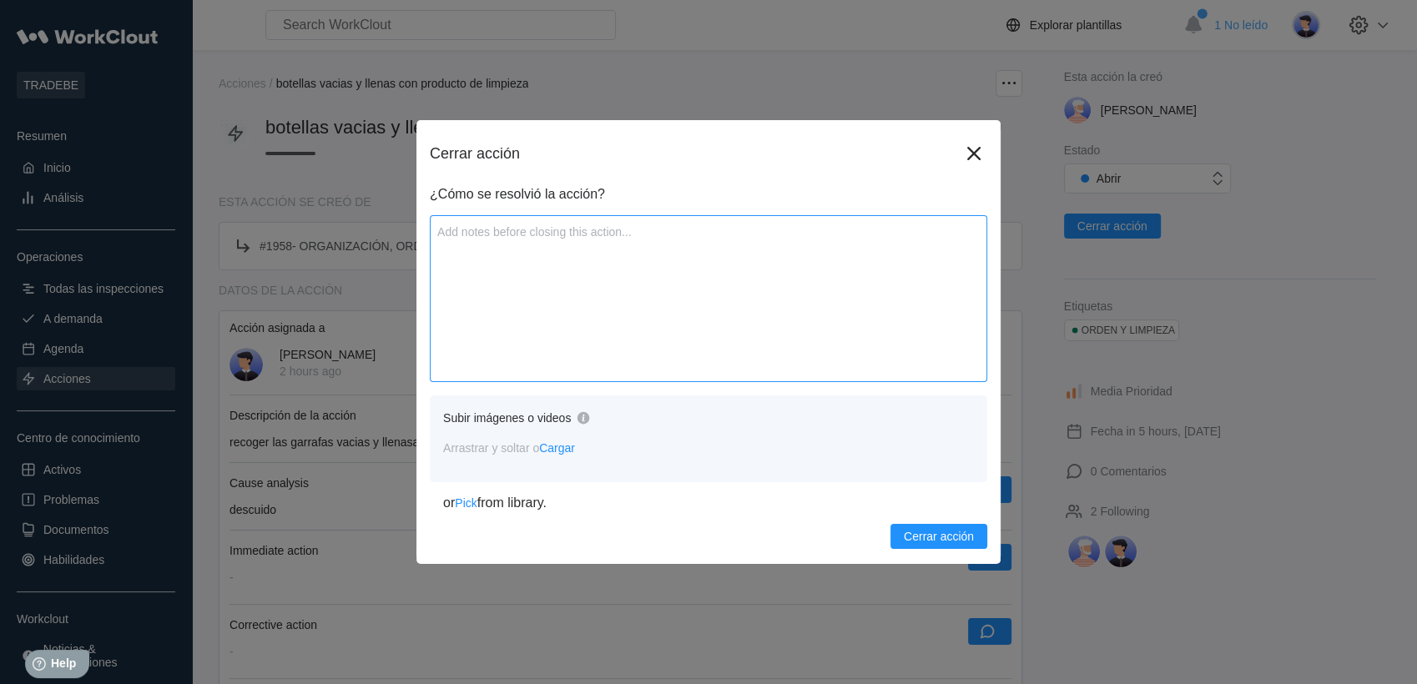
click at [534, 240] on textarea at bounding box center [708, 298] width 557 height 167
type textarea "G"
type textarea "x"
type textarea "Ga"
type textarea "x"
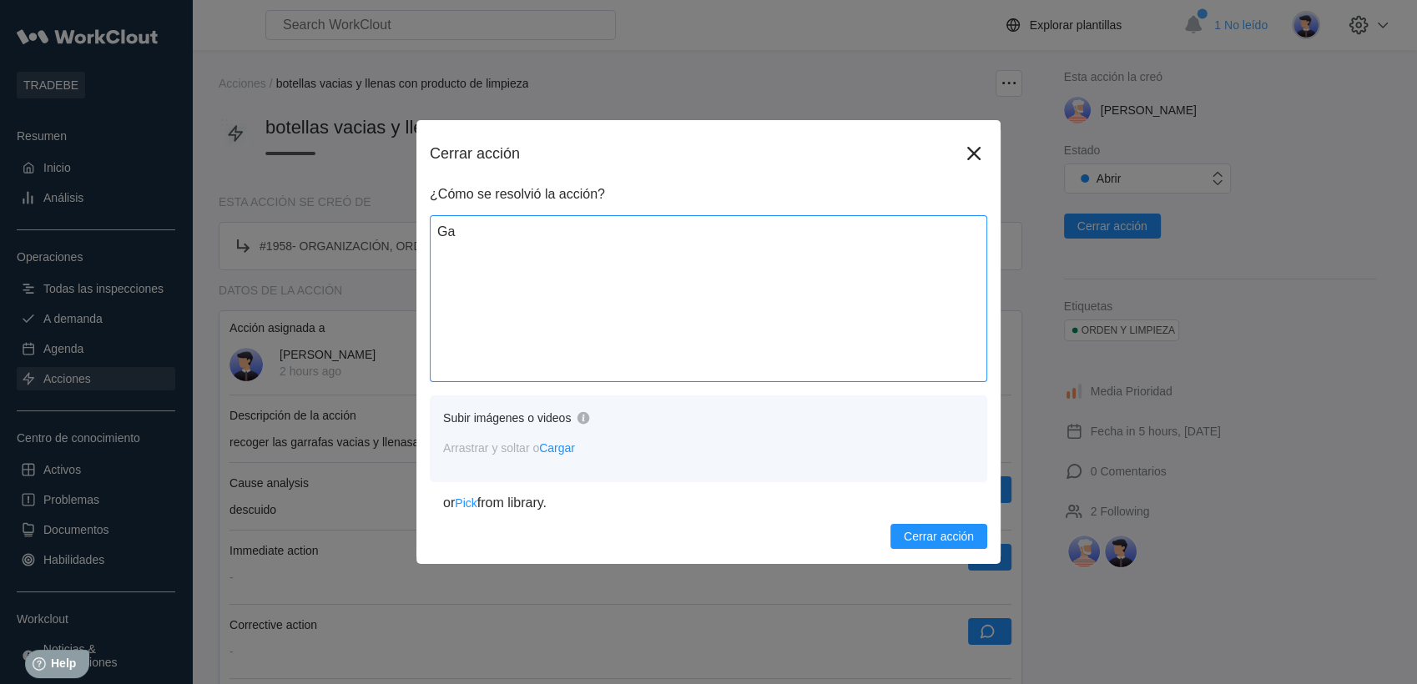
type textarea "Gar"
type textarea "x"
type textarea "Garr"
type textarea "x"
type textarea "Garra"
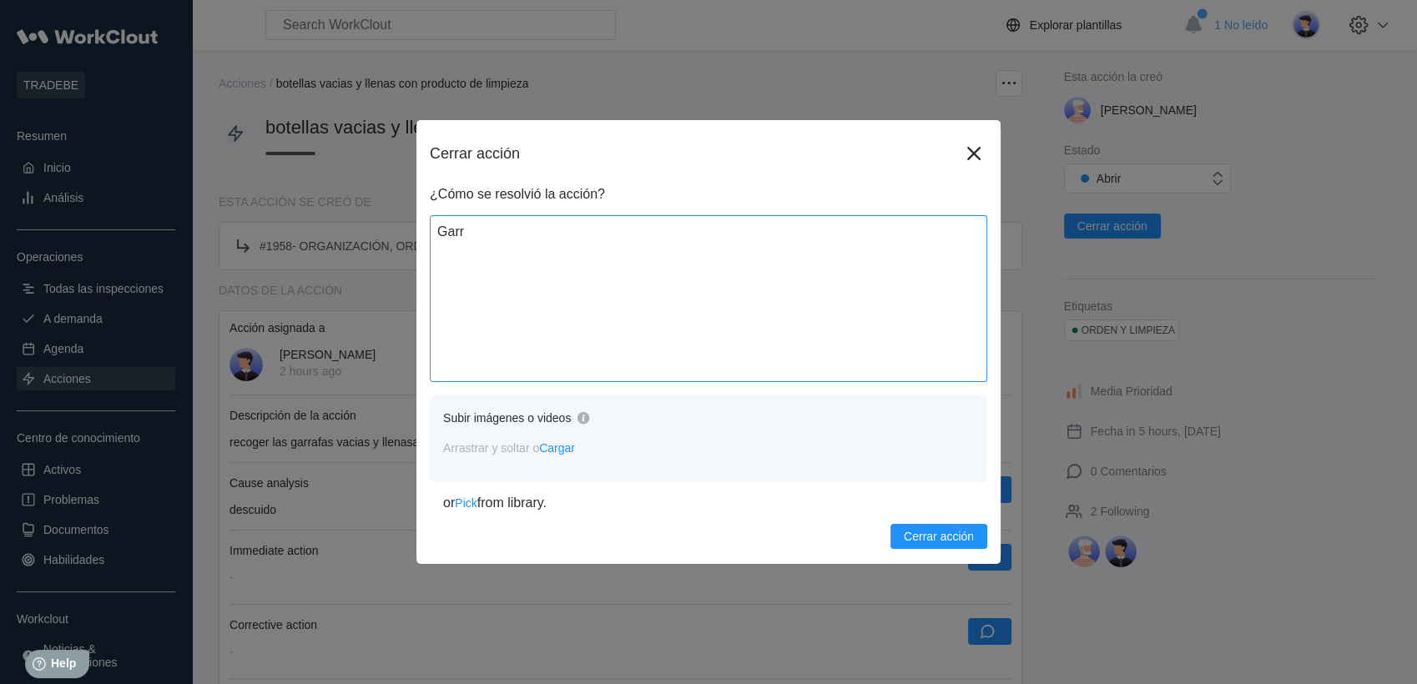
type textarea "x"
type textarea "Garraf"
type textarea "x"
type textarea "Garrafa"
type textarea "x"
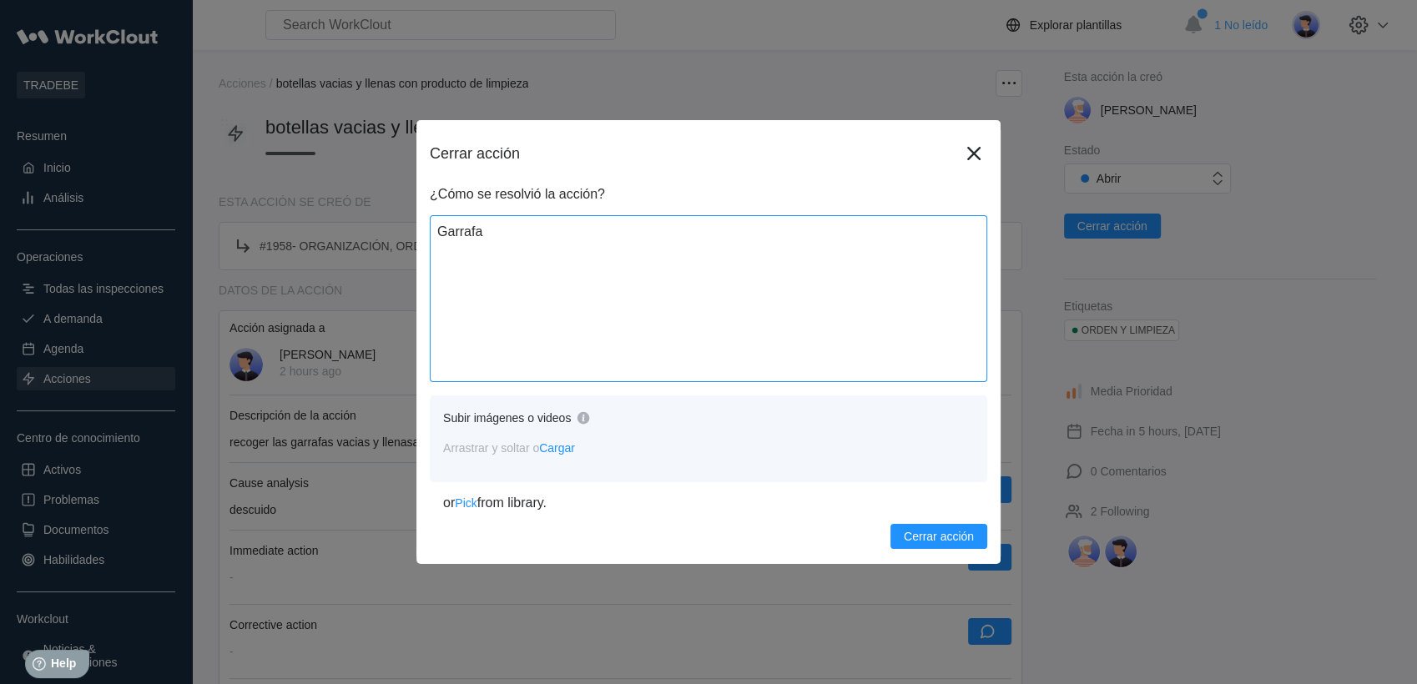
type textarea "Garrafas"
type textarea "x"
type textarea "Garrafas"
type textarea "x"
type textarea "Garrafas f"
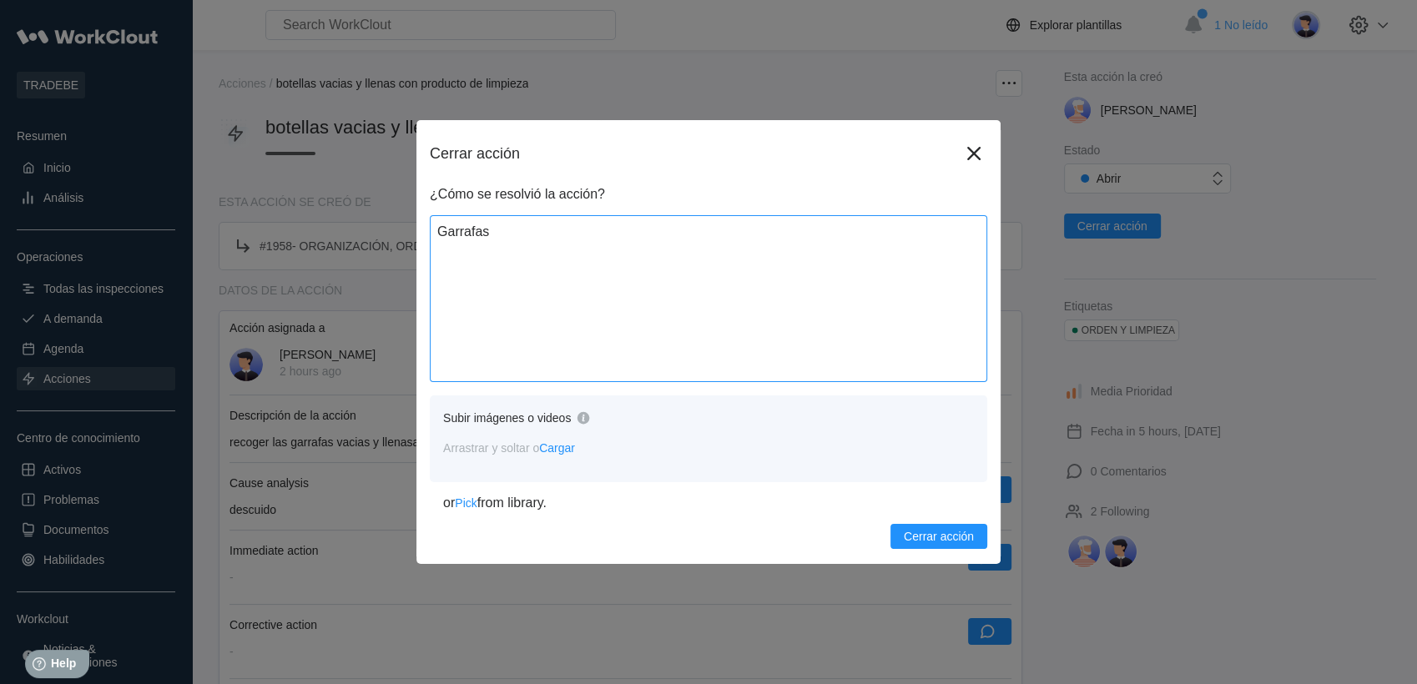
type textarea "x"
type textarea "Garrafas"
type textarea "x"
type textarea "Garrafas r"
type textarea "x"
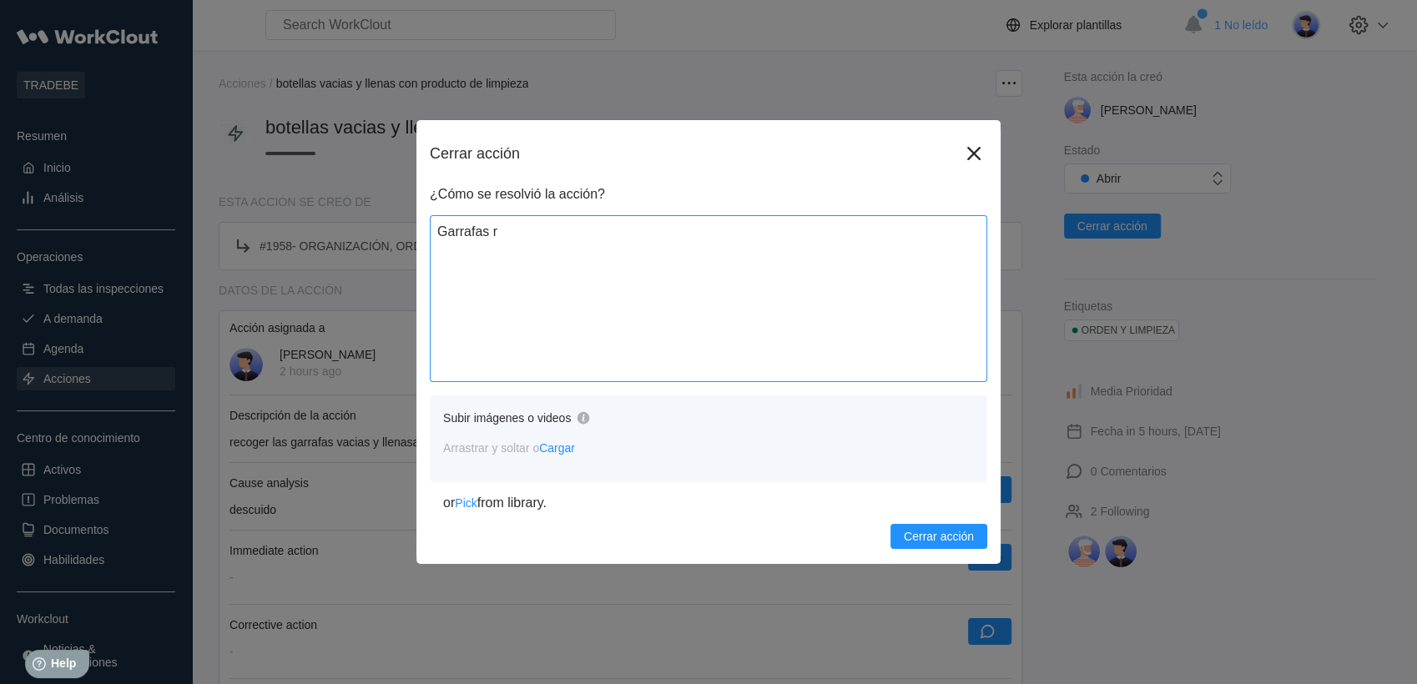
type textarea "Garrafas re"
type textarea "x"
type textarea "Garrafas rec"
type textarea "x"
type textarea "Garrafas reco"
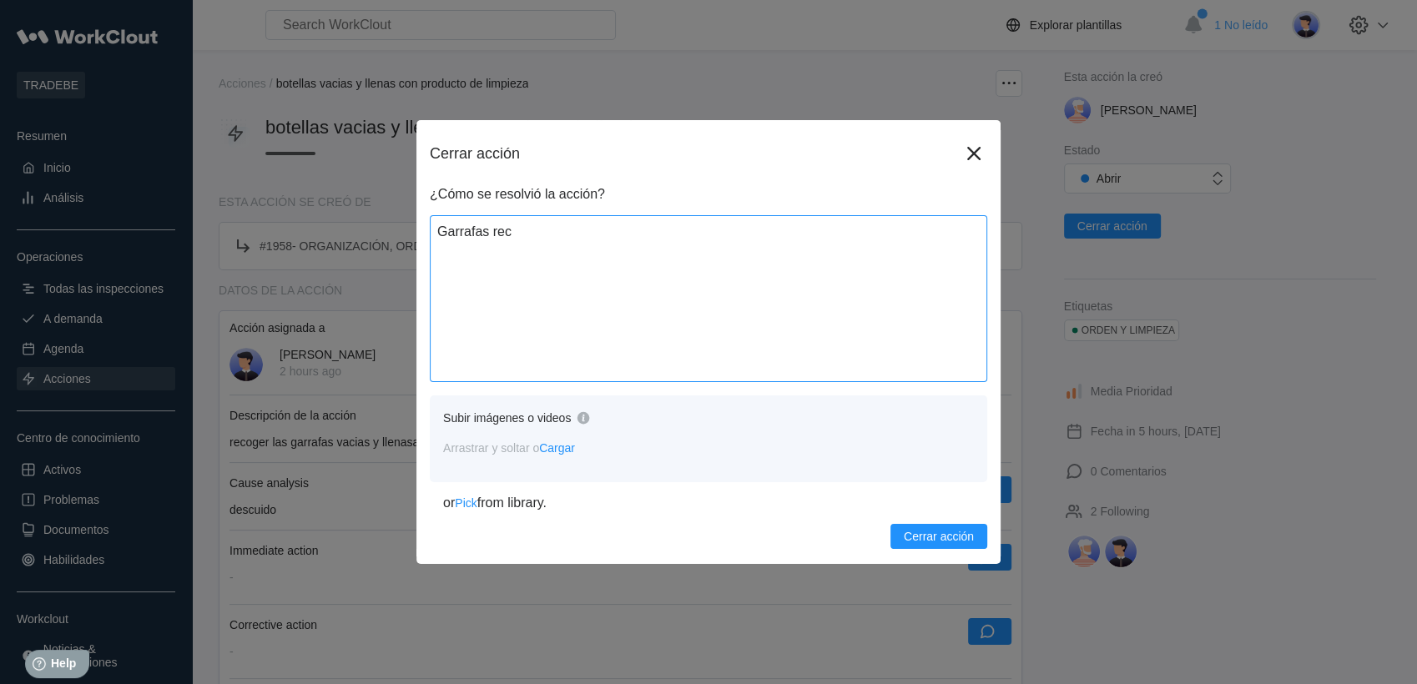
type textarea "x"
type textarea "Garrafas recof"
type textarea "x"
type textarea "Garrafas recofi"
type textarea "x"
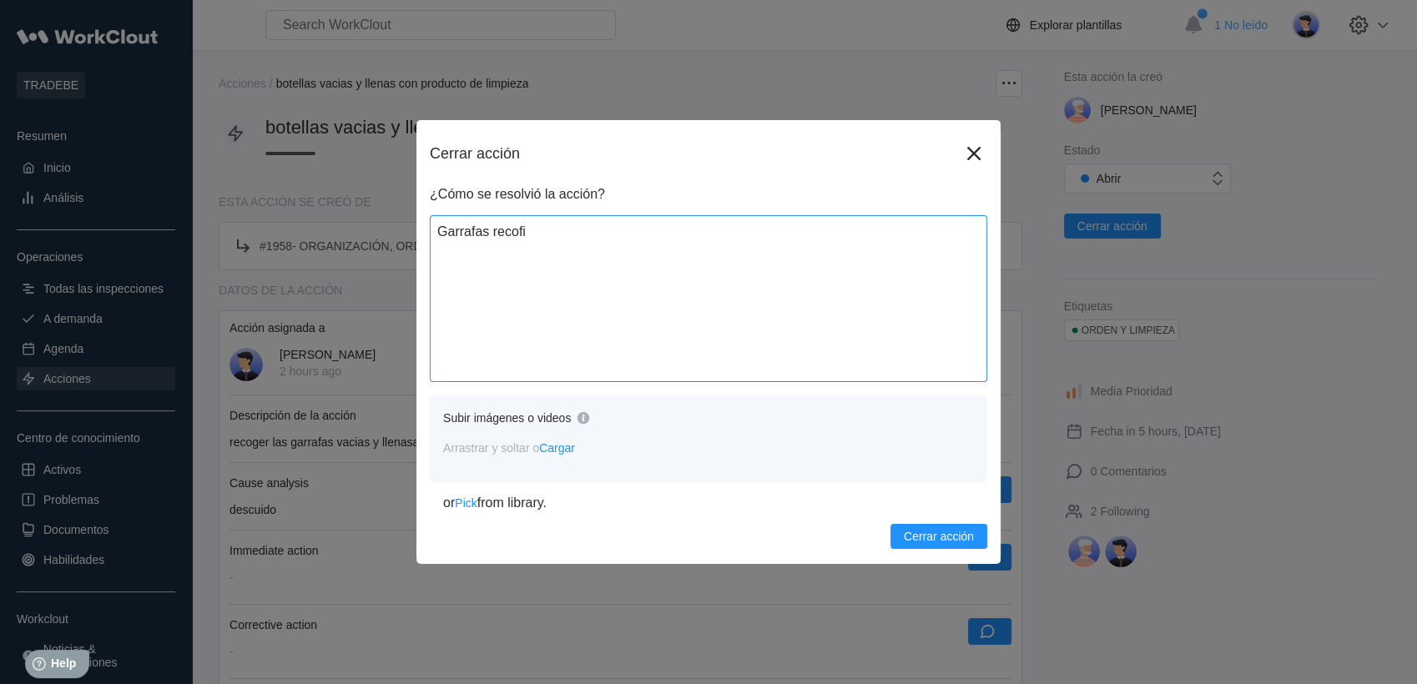
type textarea "Garrafas recof"
type textarea "x"
type textarea "Garrafas reco"
type textarea "x"
type textarea "Garrafas recog"
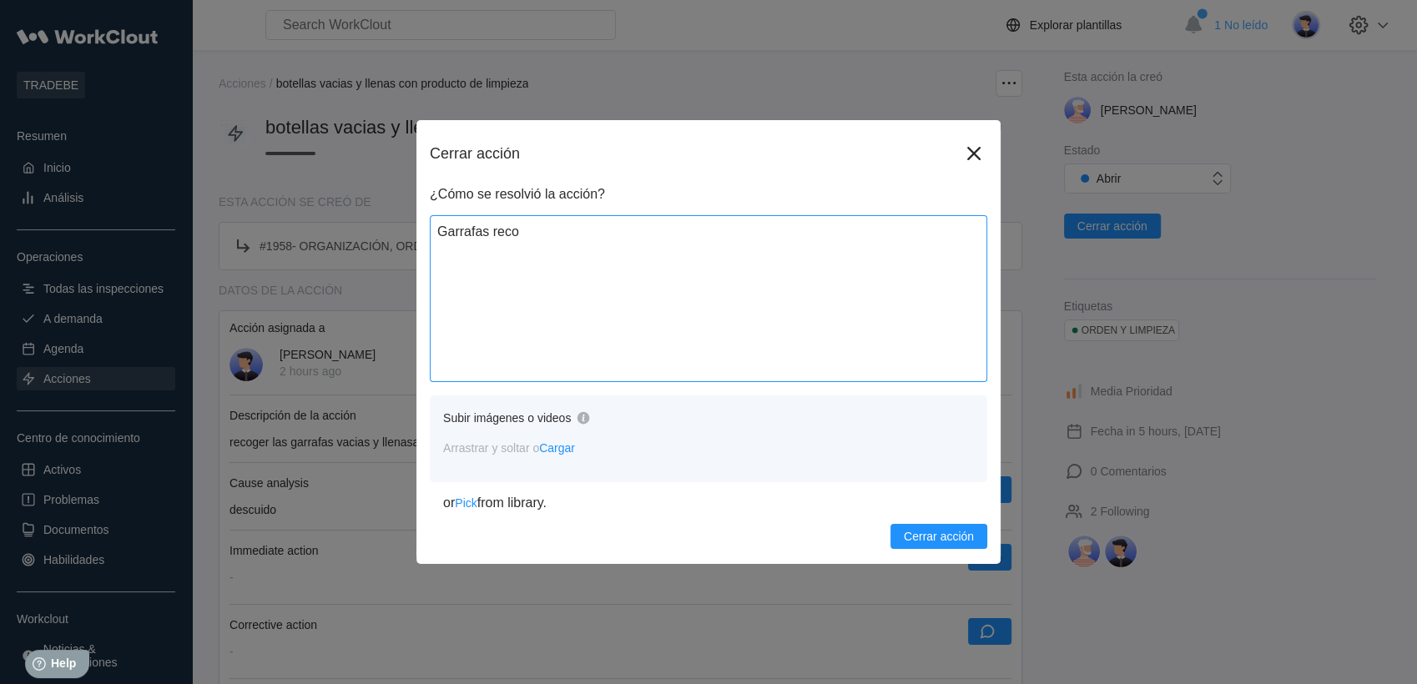
type textarea "x"
type textarea "Garrafas recogi"
type textarea "x"
type textarea "Garrafas recogid"
type textarea "x"
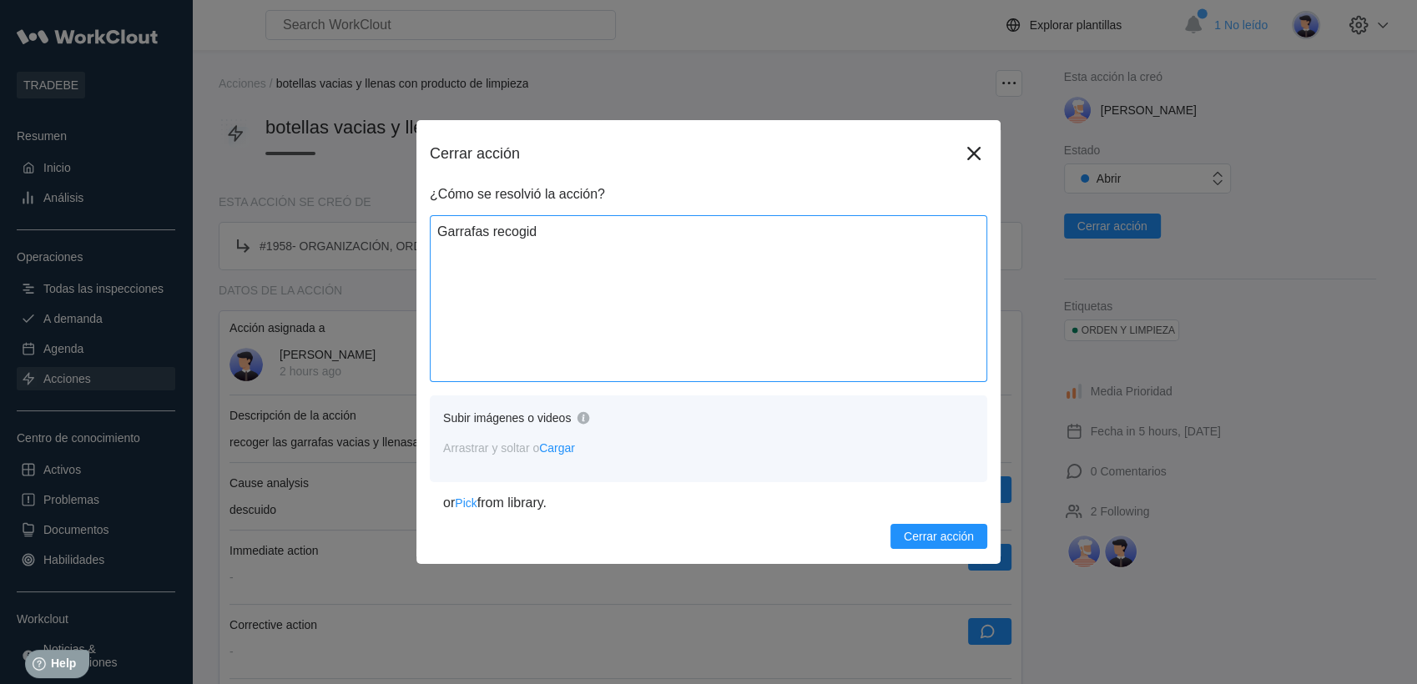
type textarea "Garrafas recogida"
type textarea "x"
type textarea "Garrafas recogidas"
type textarea "x"
type textarea "Garrafas recogidas,"
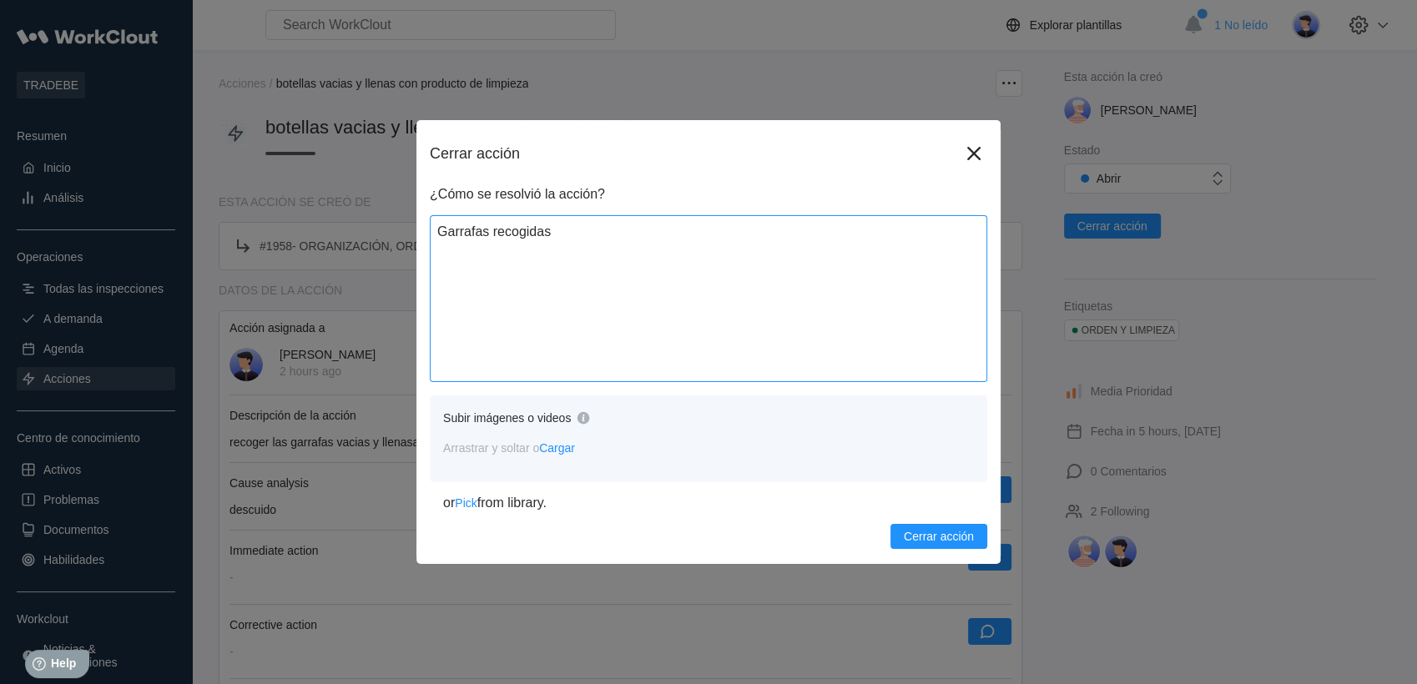
type textarea "x"
type textarea "Garrafas recogidas,"
type textarea "x"
type textarea "Garrafas recogidas, t"
type textarea "x"
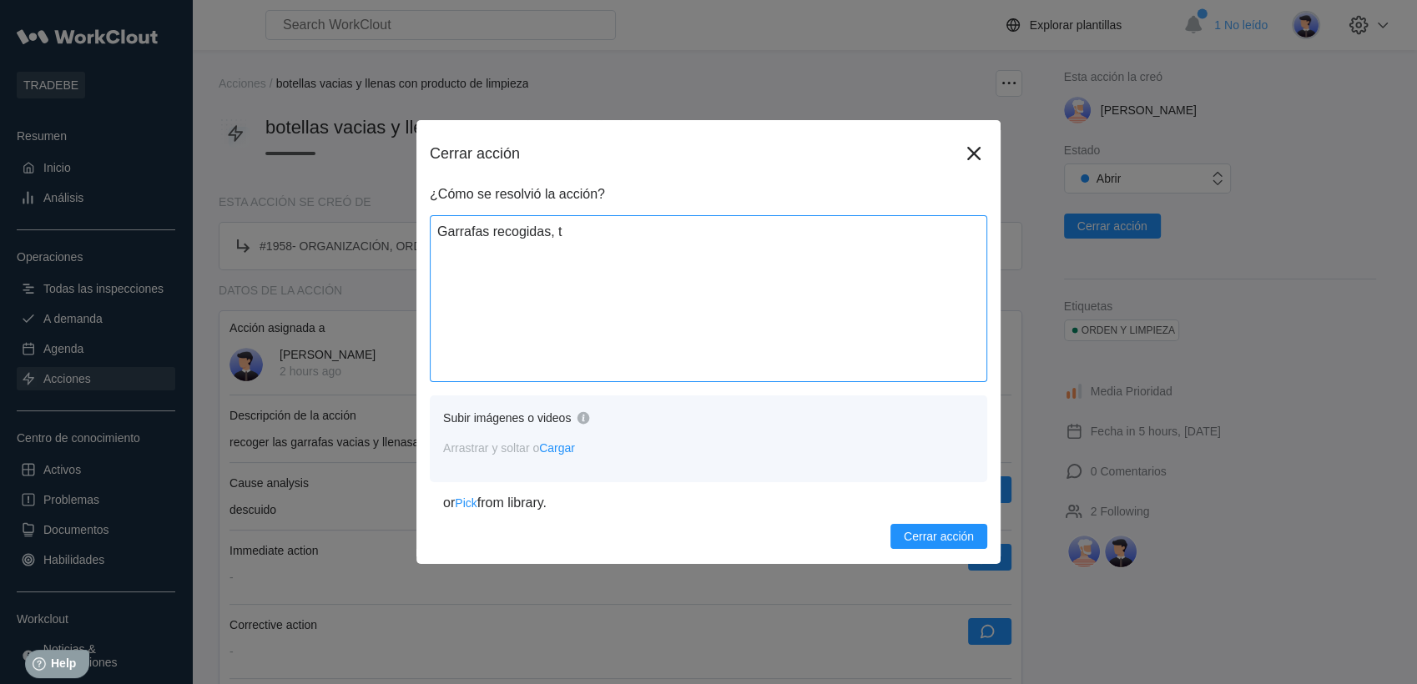
type textarea "Garrafas recogidas, ta"
type textarea "x"
type textarea "Garrafas recogidas, tan"
type textarea "x"
type textarea "Garrafas recogidas, tant"
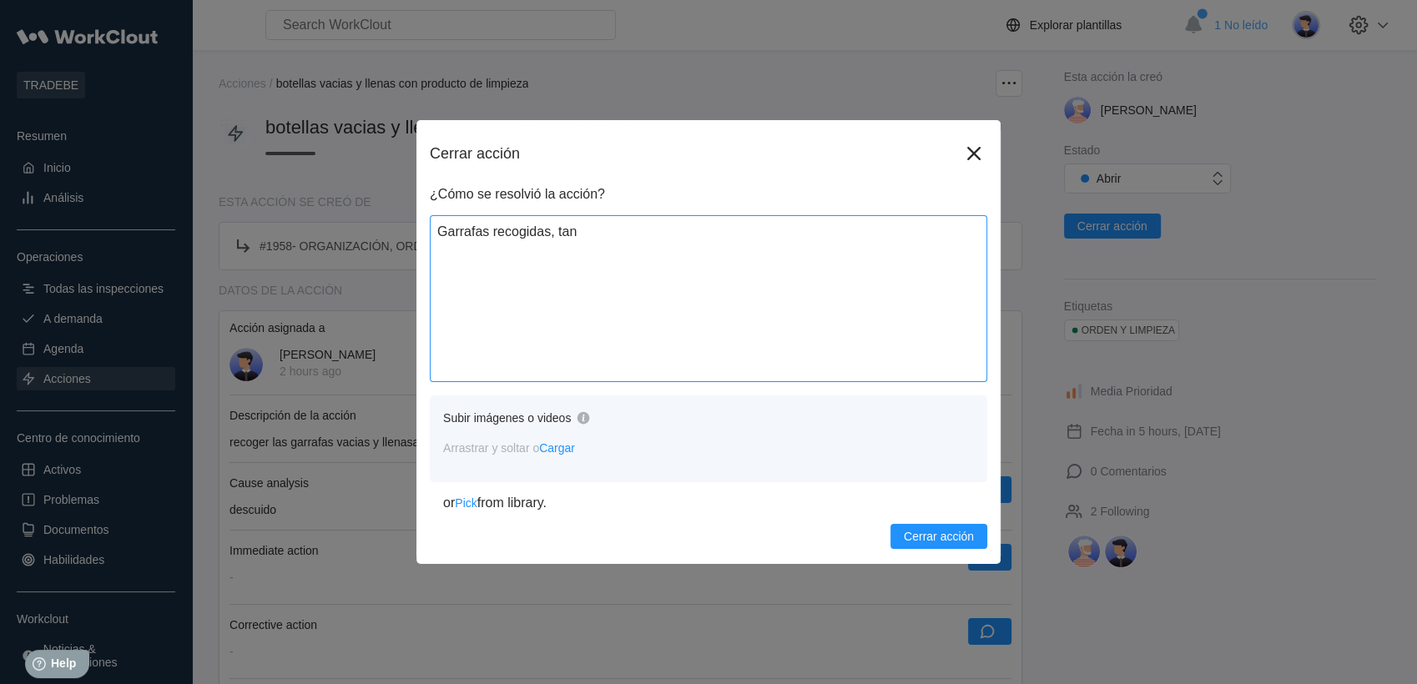
type textarea "x"
type textarea "Garrafas recogidas, tanto"
type textarea "x"
type textarea "Garrafas recogidas, tanto"
type textarea "x"
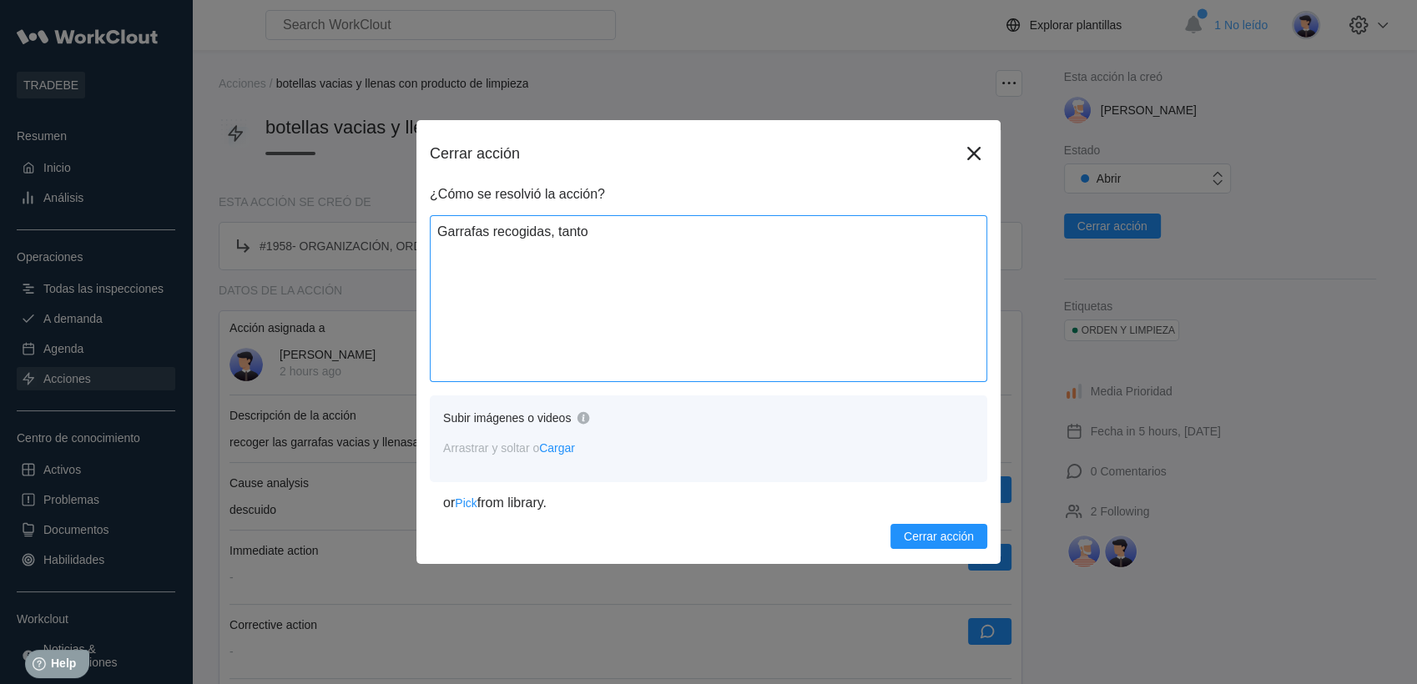
type textarea "Garrafas recogidas, tanto l"
type textarea "x"
type textarea "Garrafas recogidas, tanto la"
type textarea "x"
type textarea "Garrafas recogidas, tanto las"
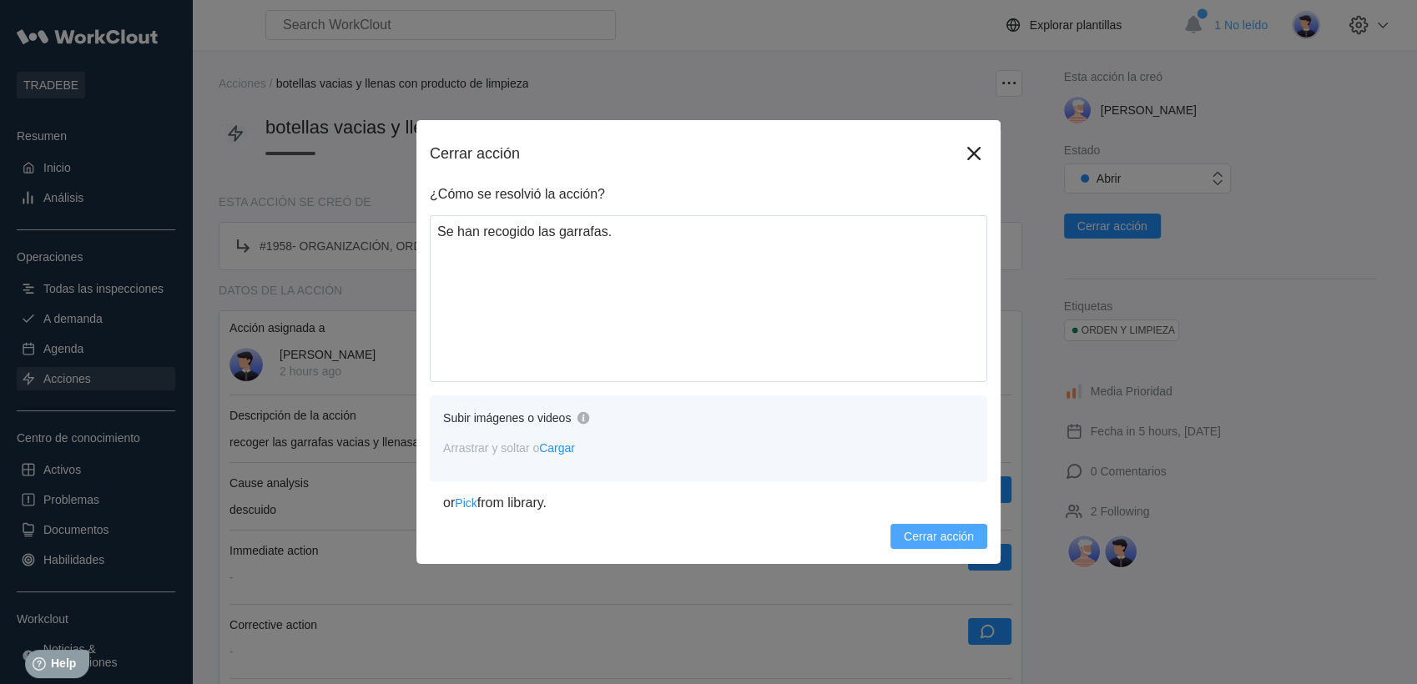
click at [912, 531] on span "Cerrar acción" at bounding box center [939, 537] width 70 height 12
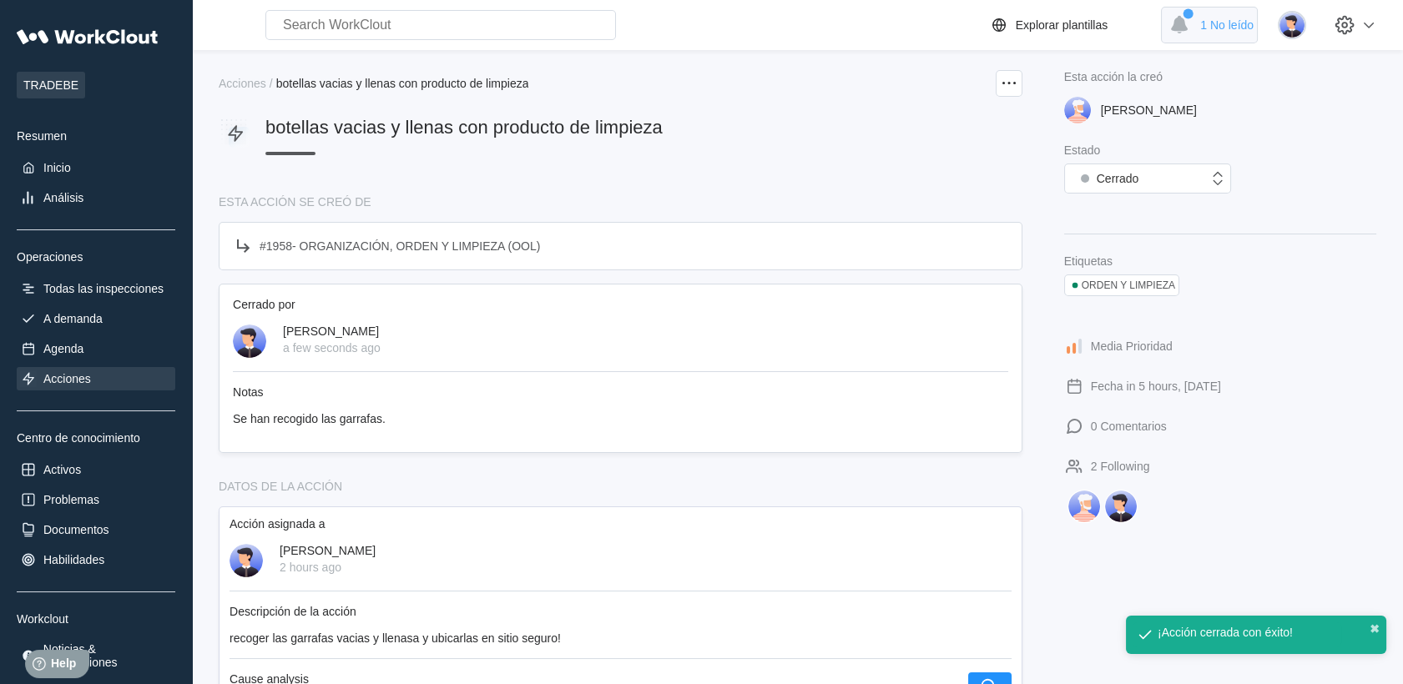
click at [1232, 33] on div "1 No leído" at bounding box center [1209, 25] width 97 height 37
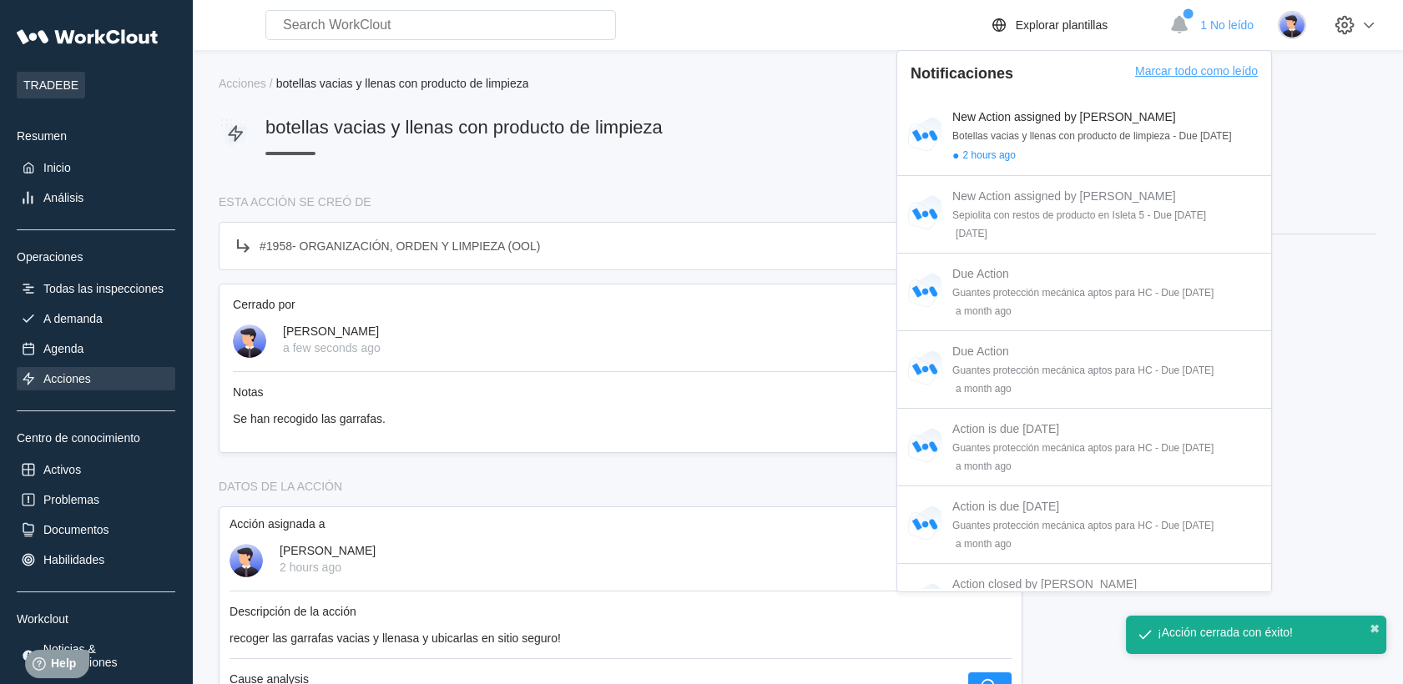
click at [1208, 70] on div "Marcar todo como leído" at bounding box center [1196, 80] width 123 height 33
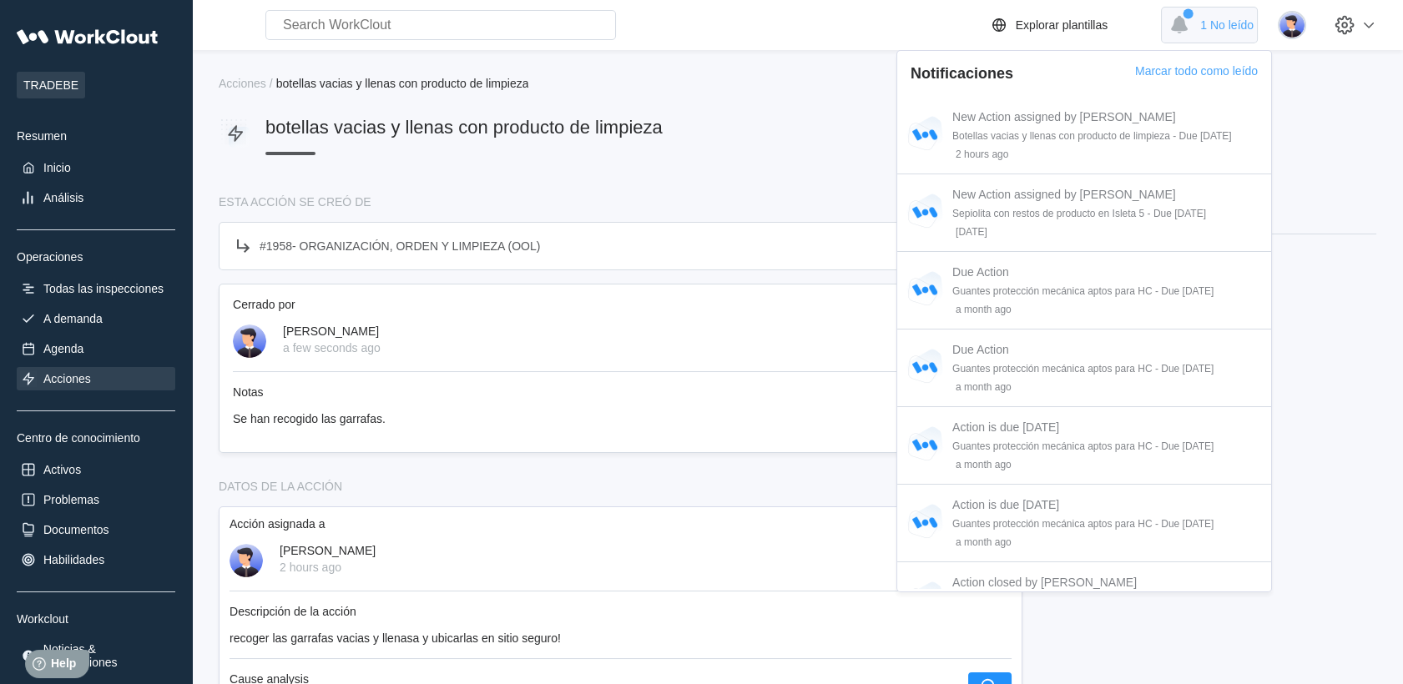
click at [1240, 13] on div "1 No leído" at bounding box center [1209, 25] width 97 height 37
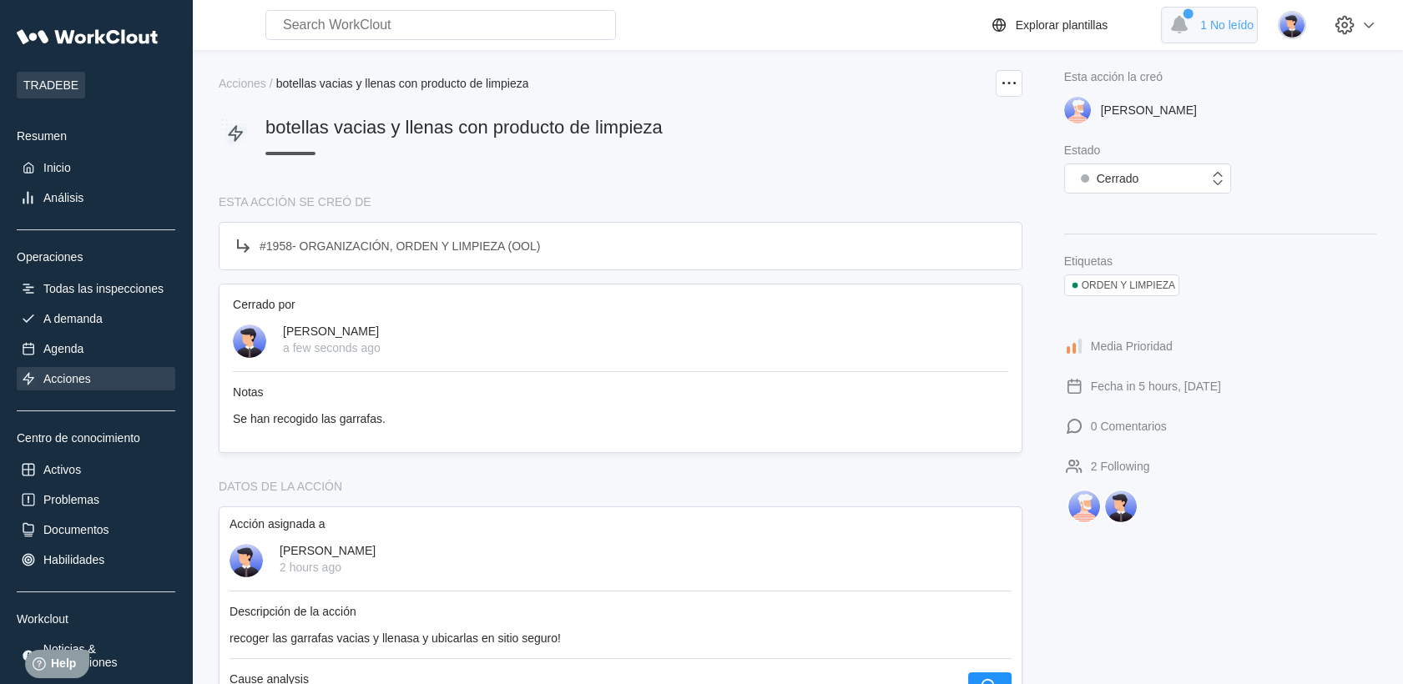
drag, startPoint x: 1233, startPoint y: 28, endPoint x: 1233, endPoint y: 38, distance: 9.2
click at [1236, 38] on div "1 No leído" at bounding box center [1209, 25] width 97 height 37
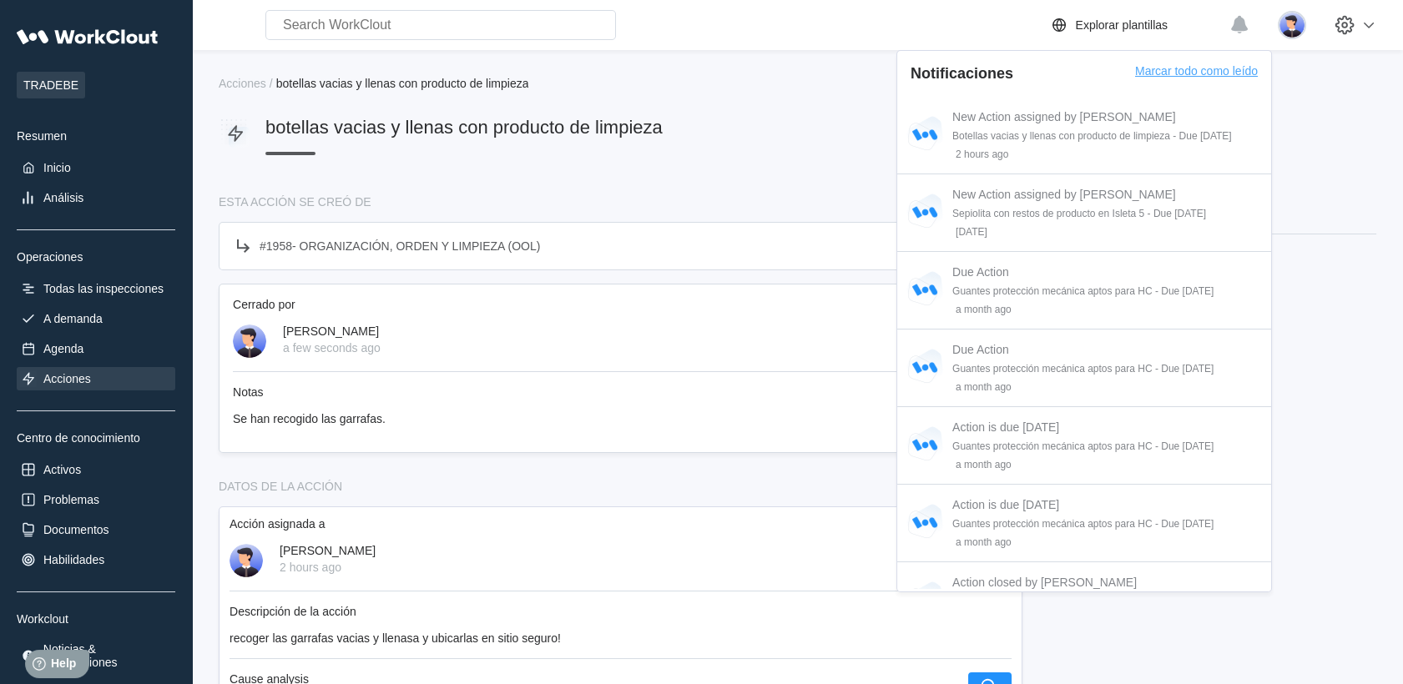
drag, startPoint x: 1233, startPoint y: 38, endPoint x: 1209, endPoint y: 65, distance: 36.7
click at [1210, 65] on div "Marcar todo como leído" at bounding box center [1196, 80] width 123 height 33
click at [1248, 22] on icon at bounding box center [1239, 25] width 17 height 18
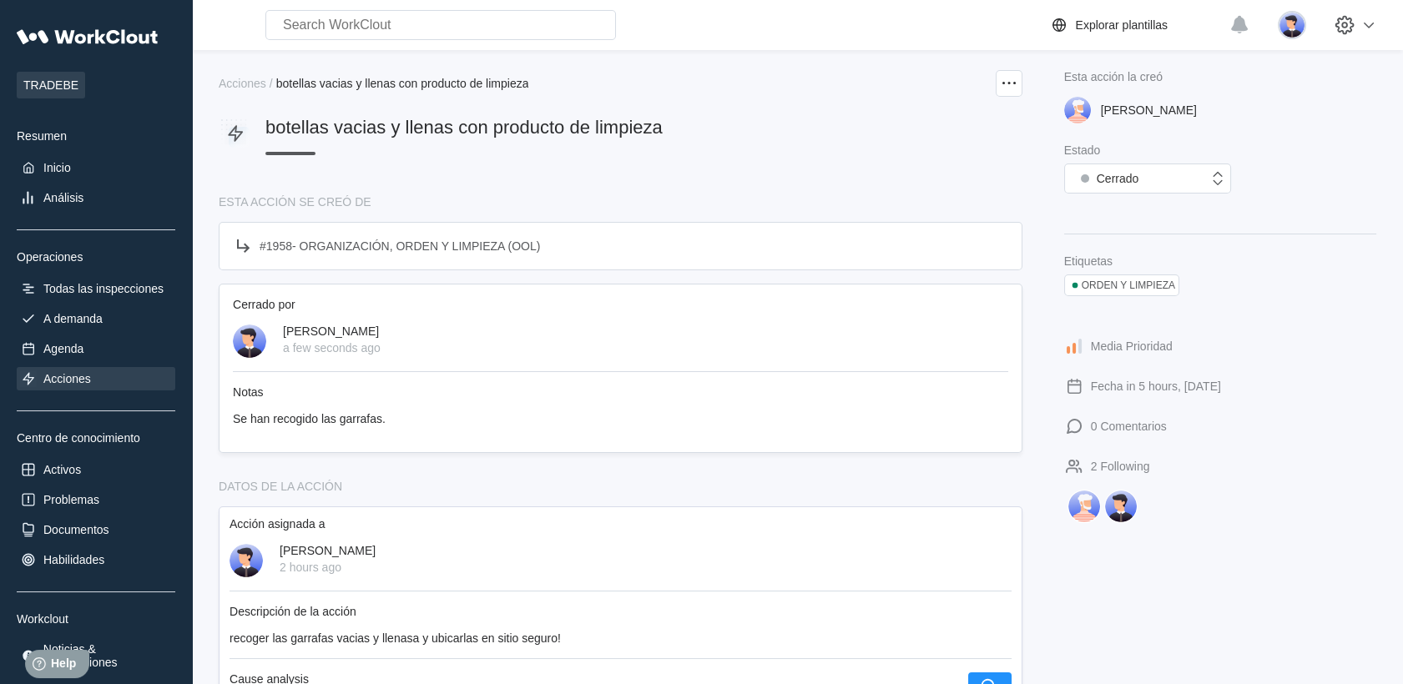
click at [1288, 71] on div "Esta acción la creó" at bounding box center [1220, 76] width 312 height 13
